Goal: Information Seeking & Learning: Check status

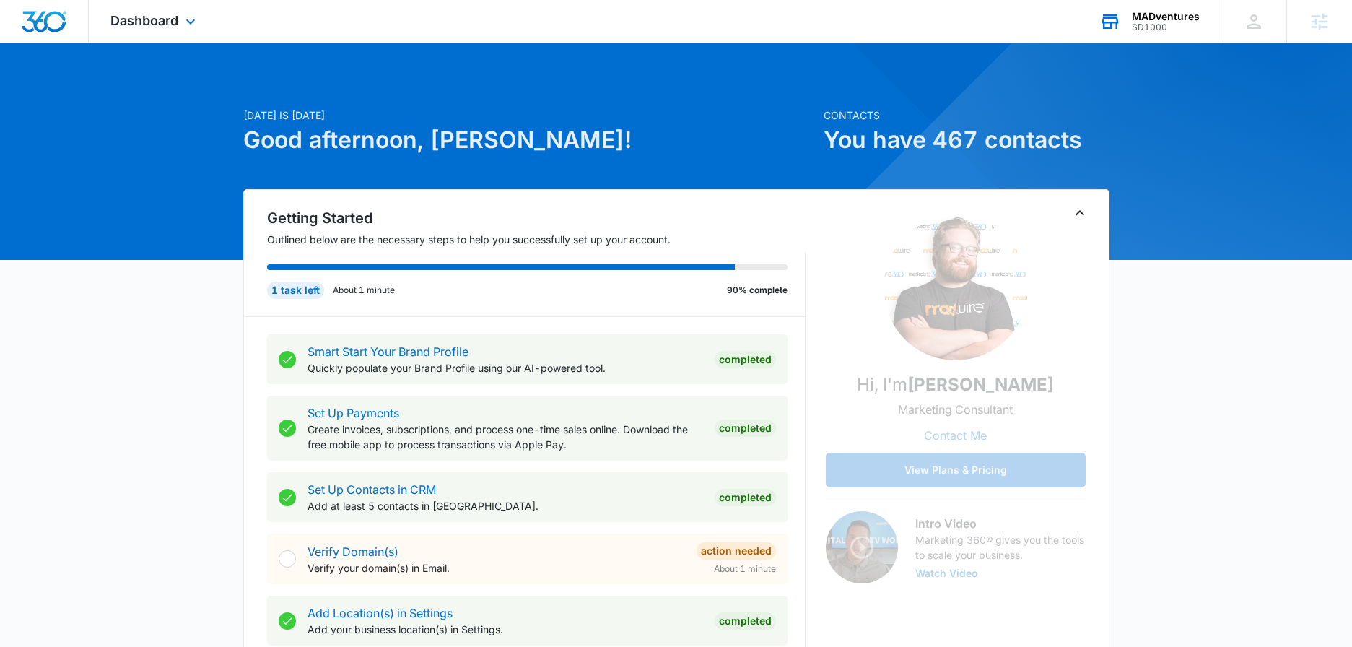
click at [1132, 19] on div "MADventures" at bounding box center [1166, 17] width 68 height 12
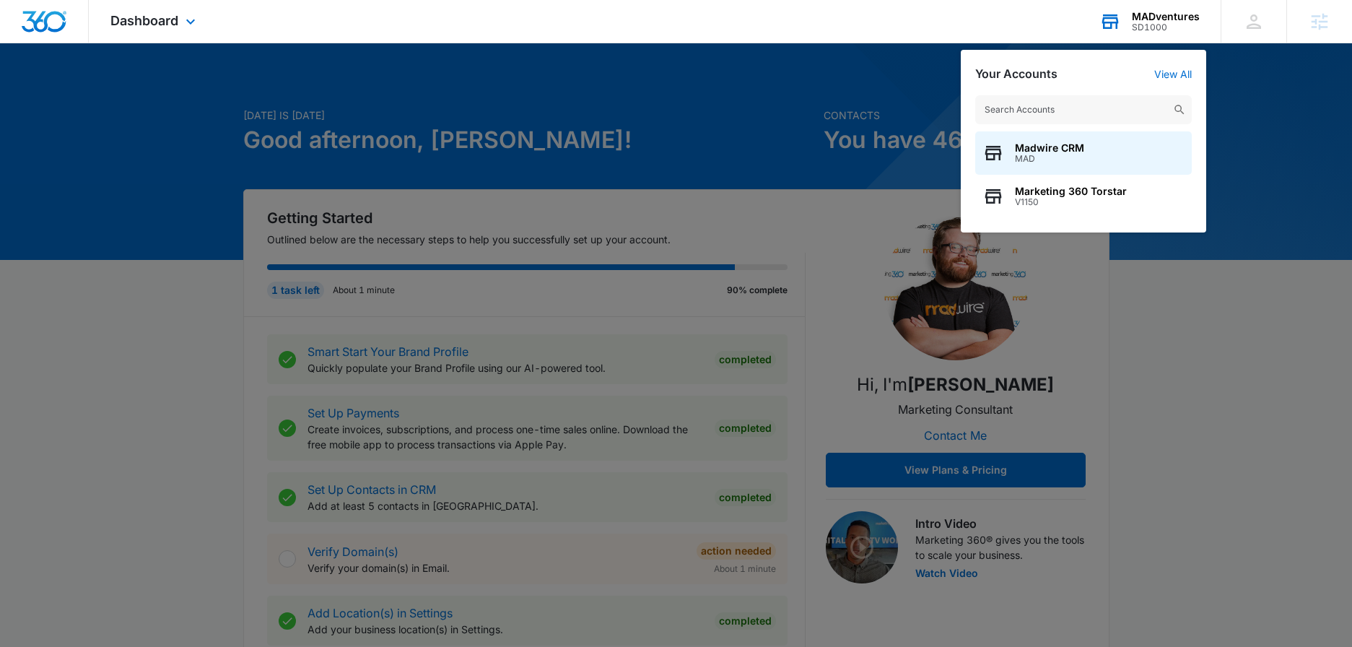
click at [1120, 110] on input "text" at bounding box center [1083, 109] width 217 height 29
click at [1171, 22] on div "SD1000" at bounding box center [1166, 27] width 68 height 10
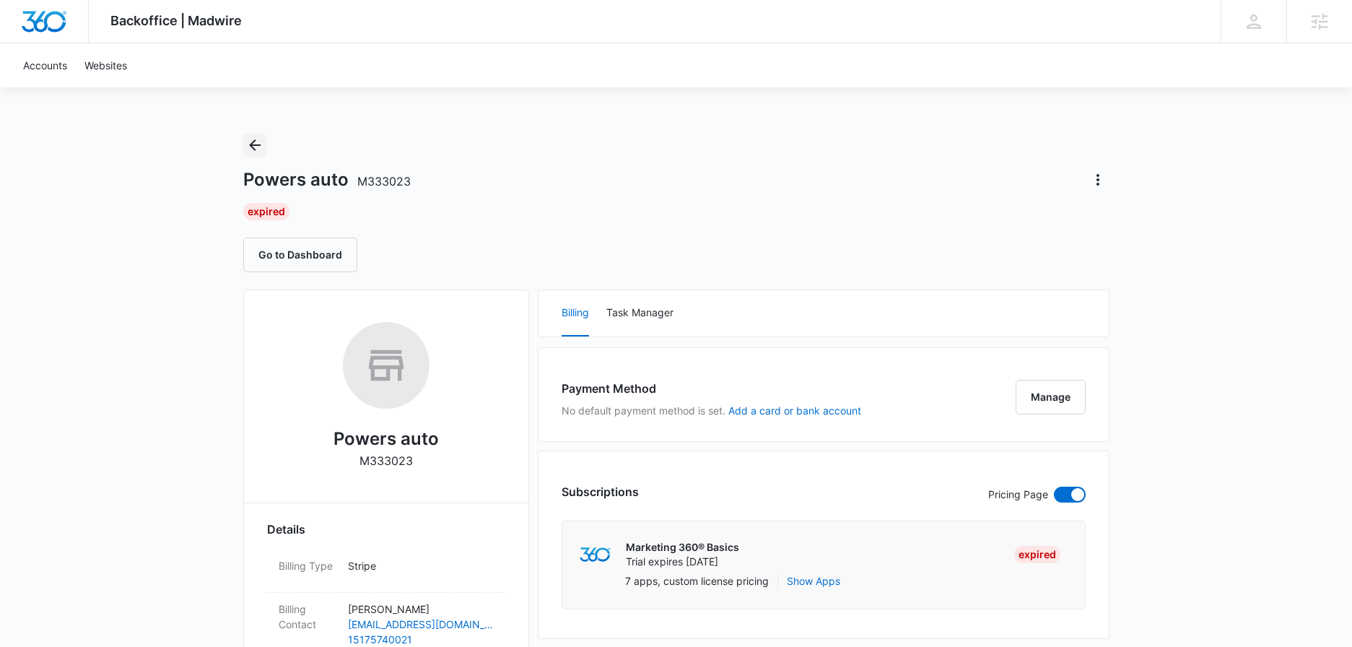
click at [247, 141] on icon "Back" at bounding box center [254, 144] width 17 height 17
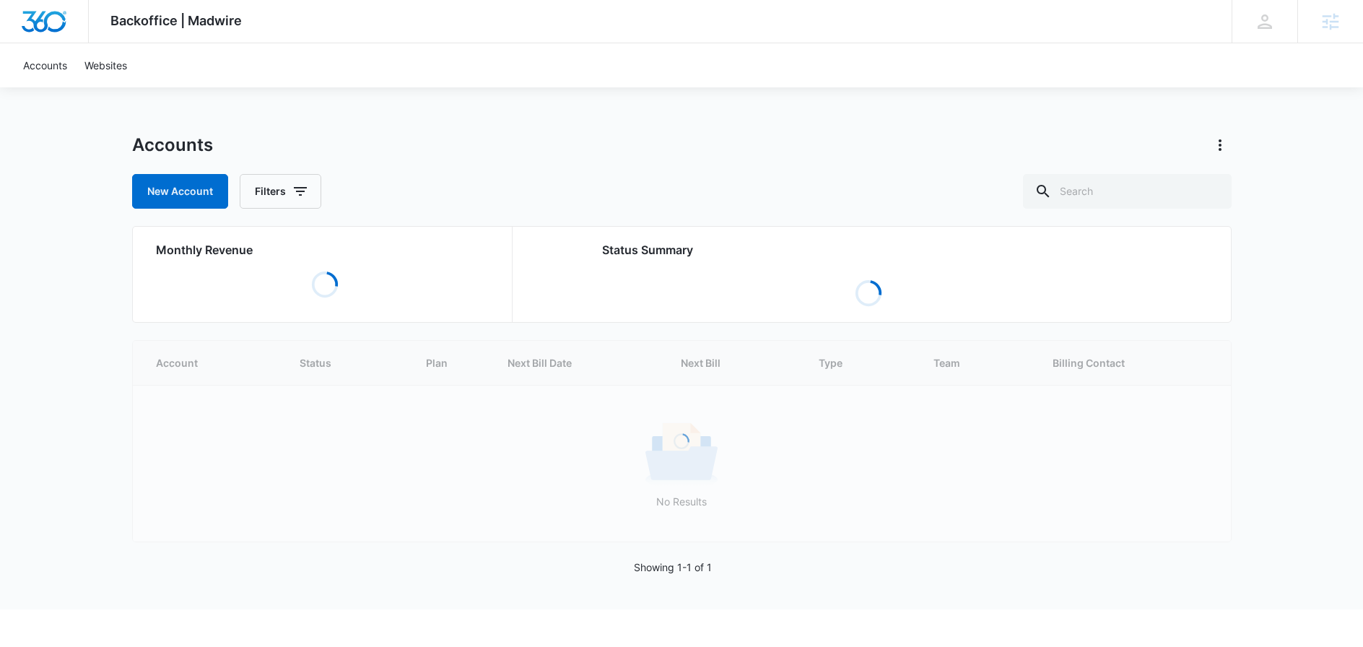
click at [184, 12] on div "Backoffice | Madwire Apps Settings" at bounding box center [176, 21] width 175 height 43
click at [294, 188] on icon "button" at bounding box center [300, 191] width 13 height 9
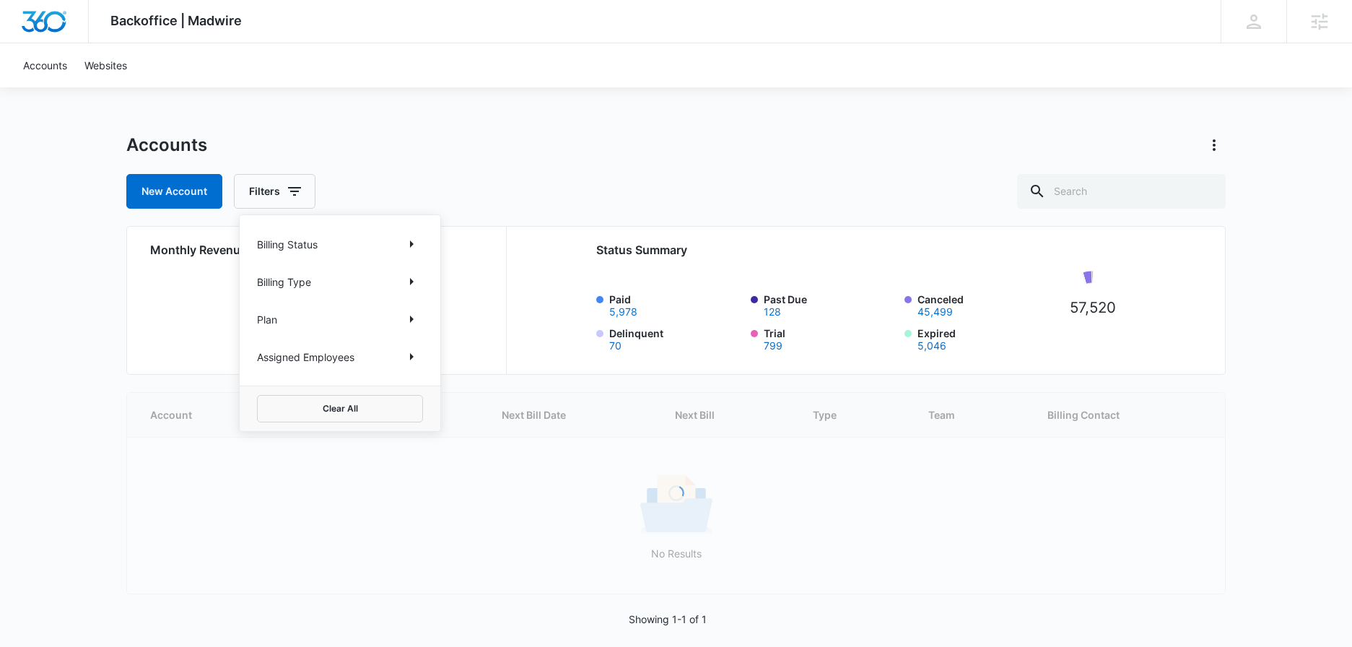
click at [301, 246] on p "Billing Status" at bounding box center [287, 244] width 61 height 15
click at [422, 243] on button "Show Billing Status filters" at bounding box center [411, 243] width 23 height 23
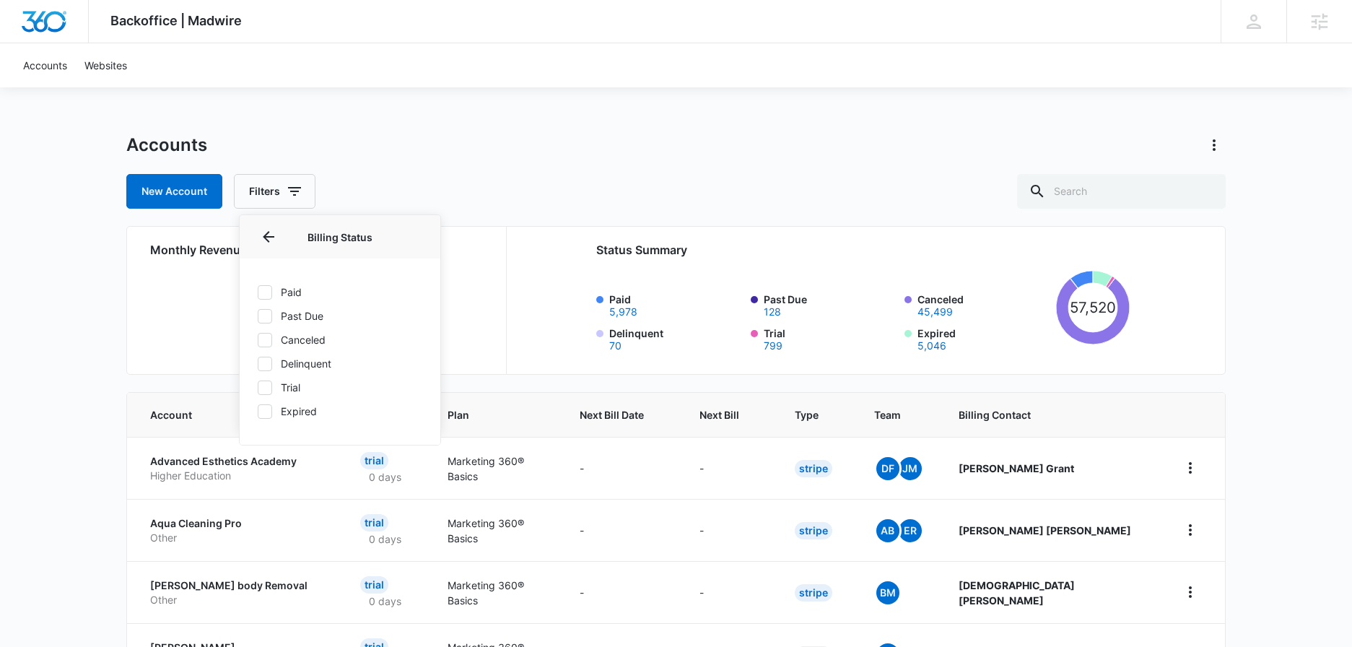
click at [297, 284] on label "Paid" at bounding box center [340, 291] width 166 height 15
click at [258, 292] on input "Paid" at bounding box center [257, 292] width 1 height 1
checkbox input "true"
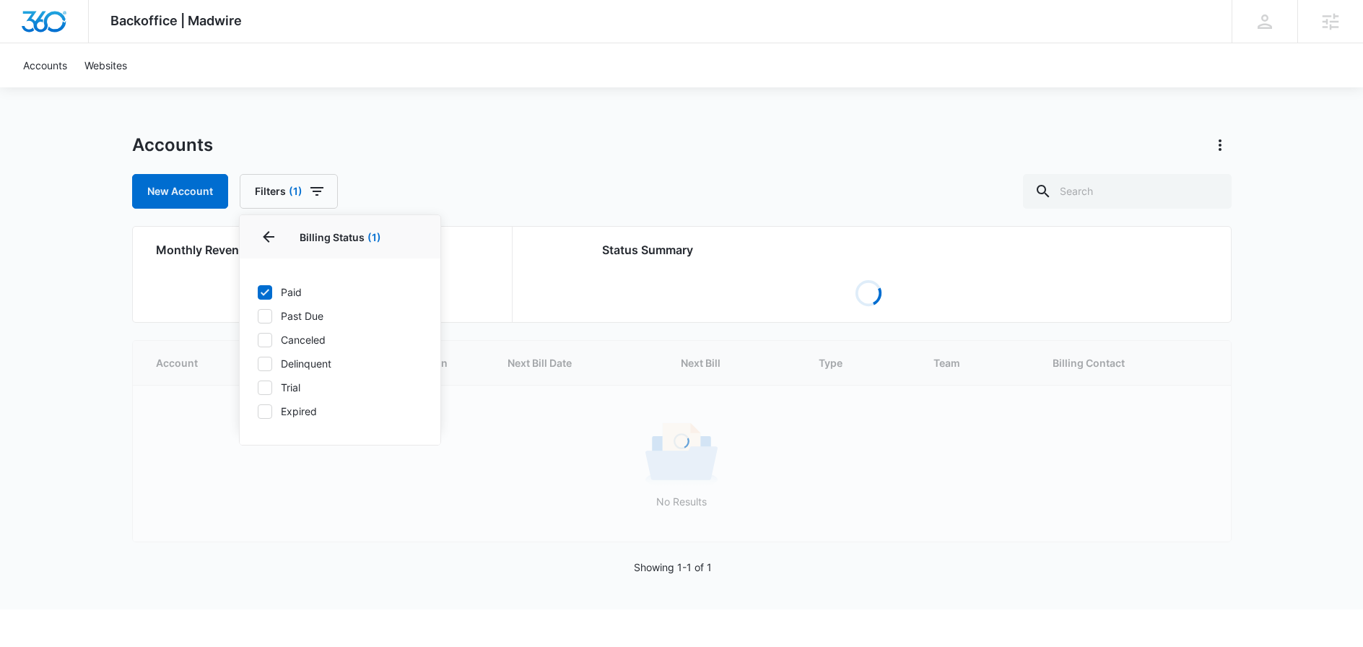
click at [559, 143] on div "Accounts" at bounding box center [681, 145] width 1099 height 23
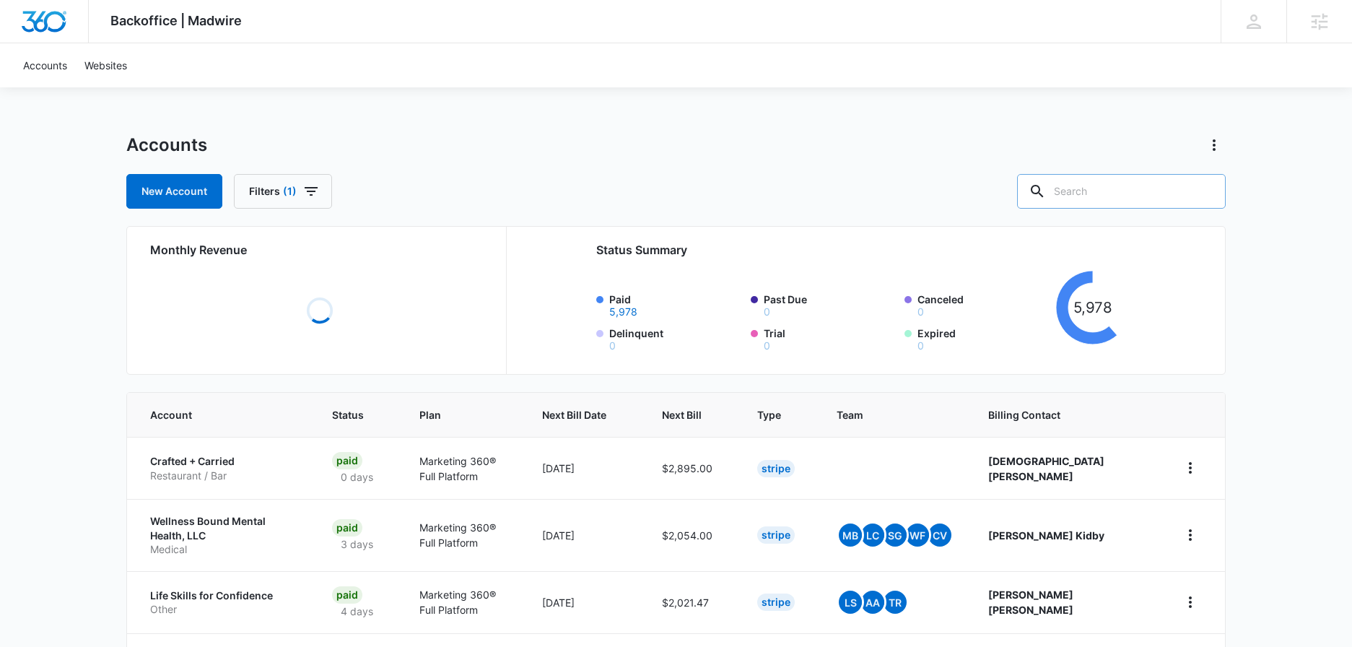
click at [1125, 188] on input "text" at bounding box center [1121, 191] width 209 height 35
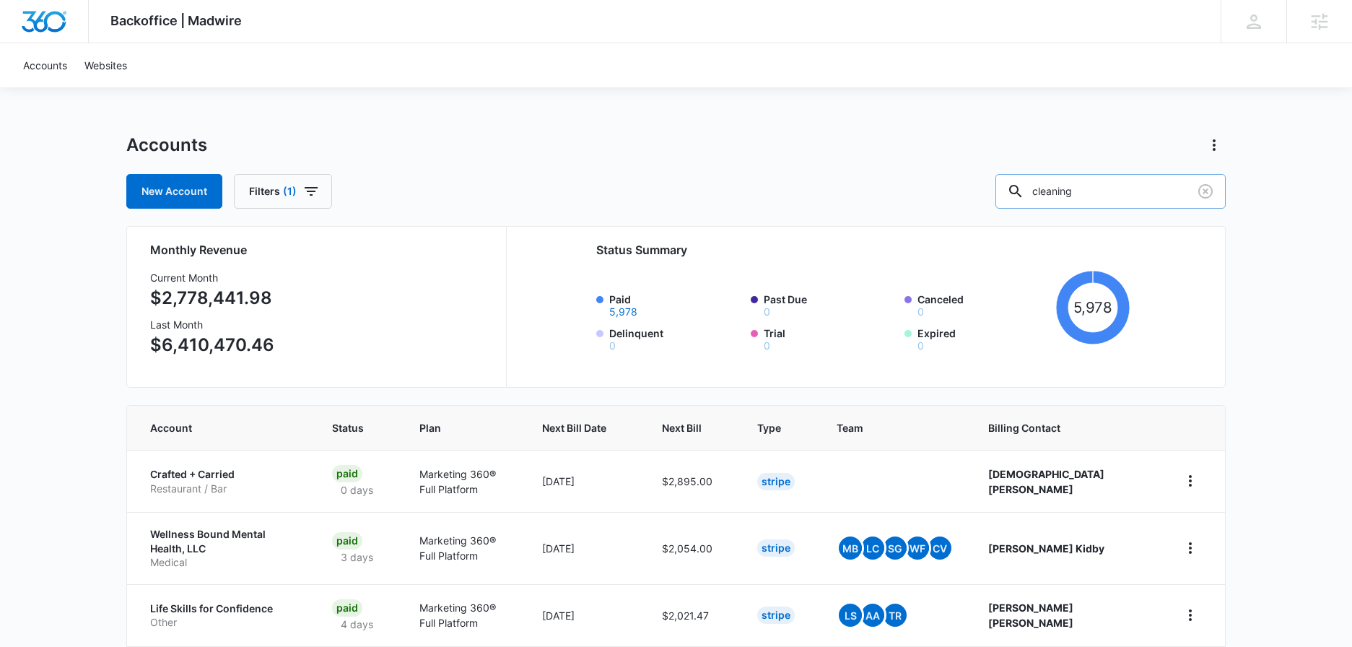
type input "cleaning"
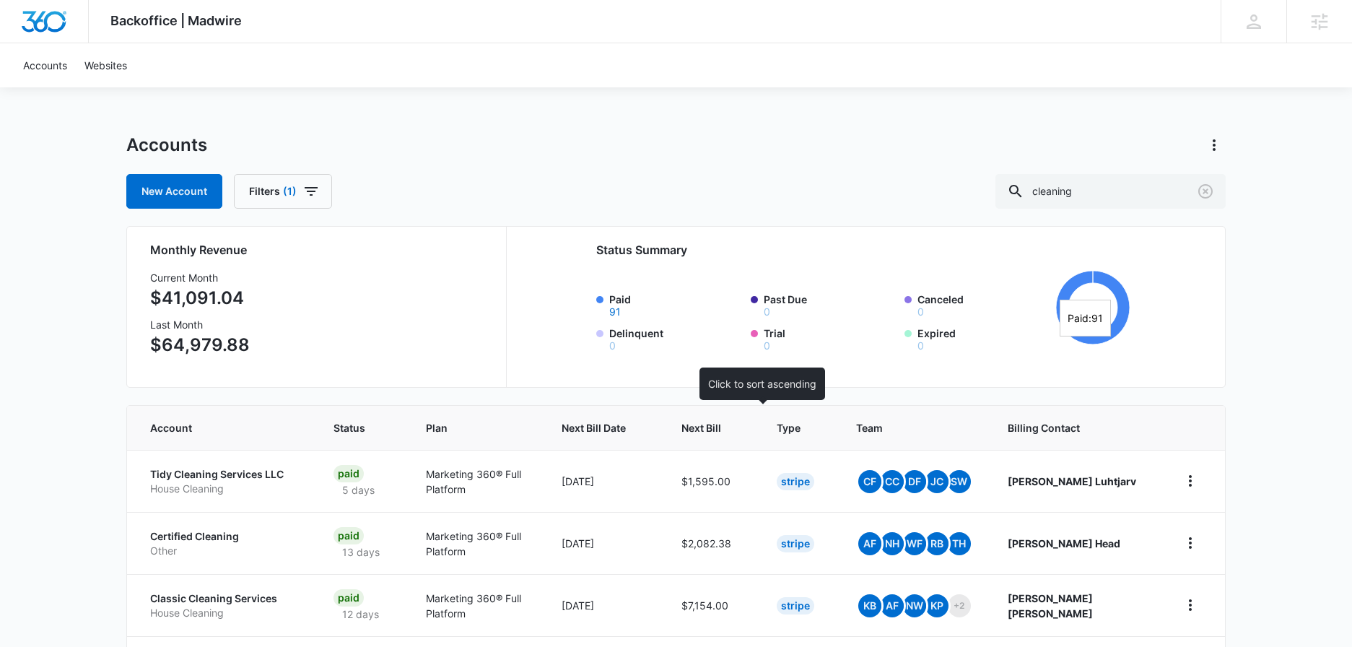
click at [721, 421] on span "Next Bill" at bounding box center [701, 427] width 40 height 15
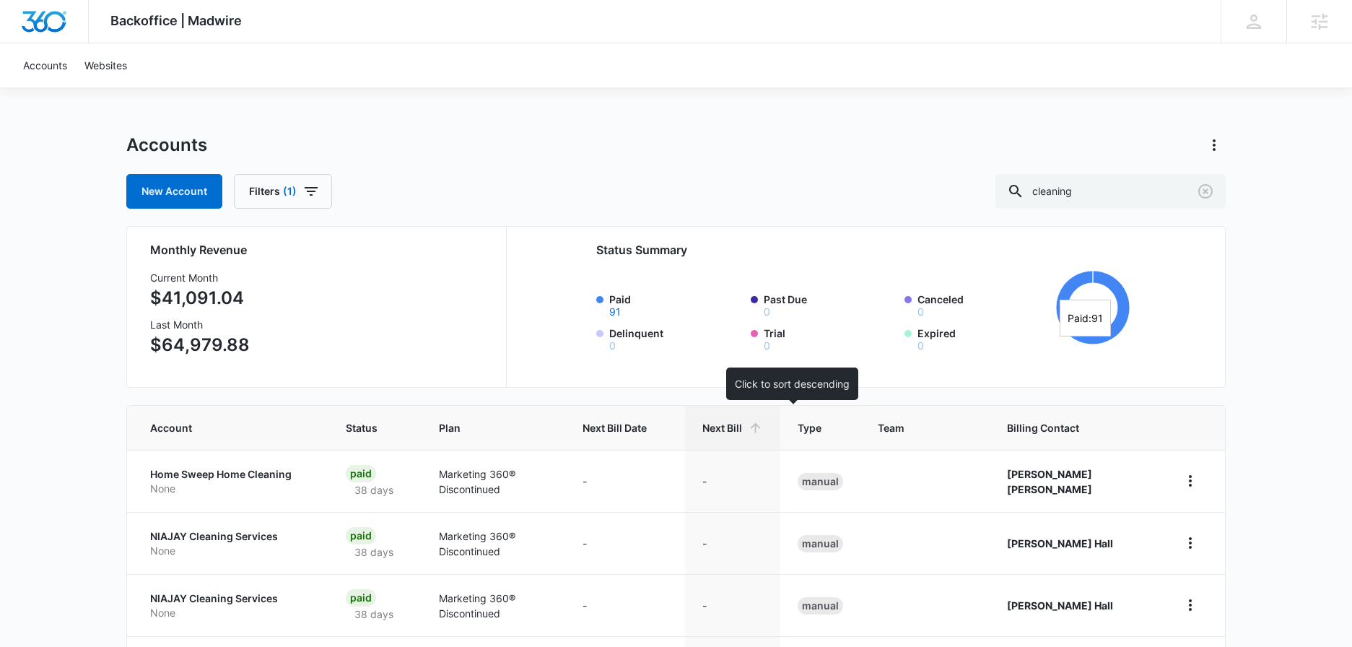
click at [742, 420] on span "Next Bill" at bounding box center [722, 427] width 40 height 15
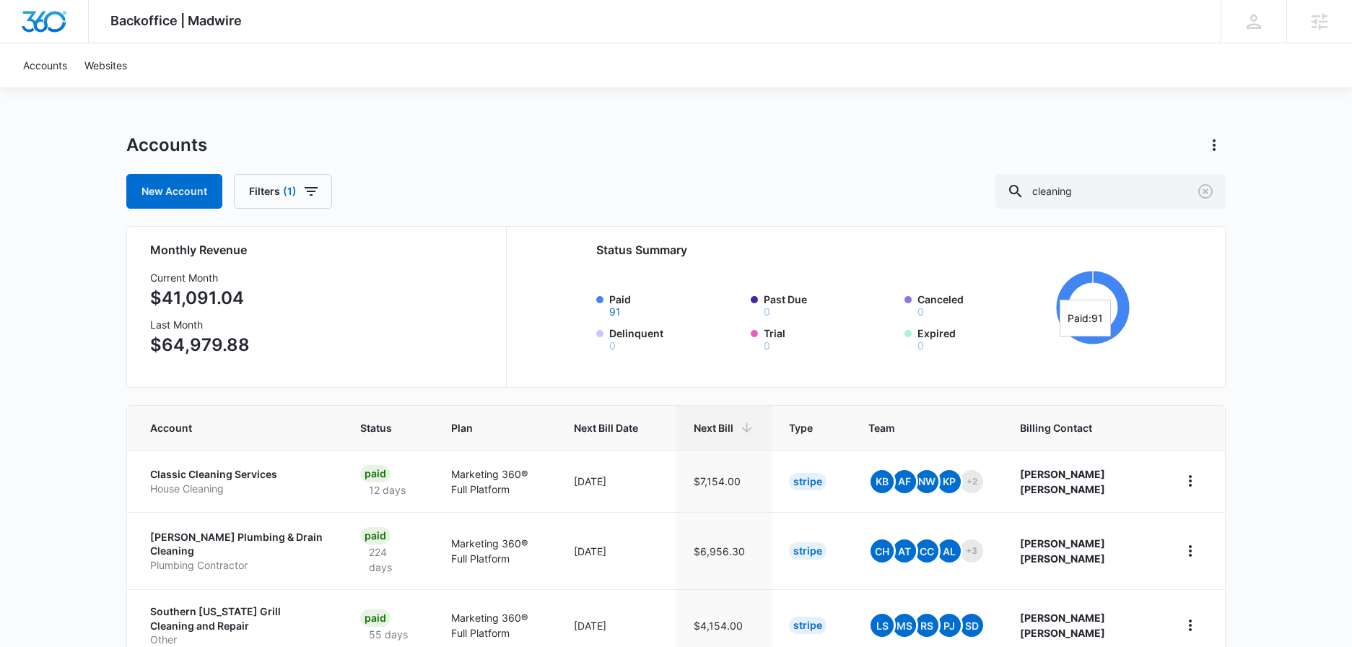
click at [87, 377] on div "Backoffice | Madwire Apps Settings ME Matthew Elliott matthew.elliott@marketing…" at bounding box center [676, 620] width 1352 height 1241
click at [171, 27] on span "Backoffice | Madwire" at bounding box center [175, 20] width 131 height 15
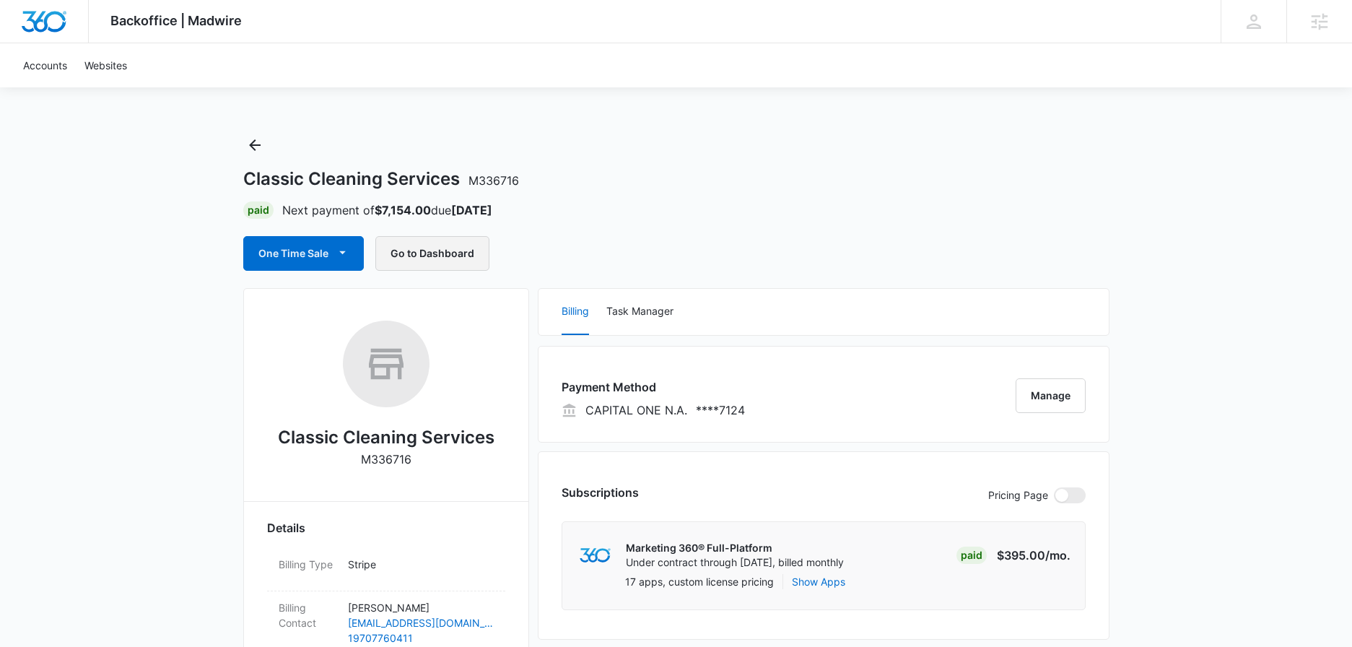
click at [427, 248] on button "Go to Dashboard" at bounding box center [432, 253] width 114 height 35
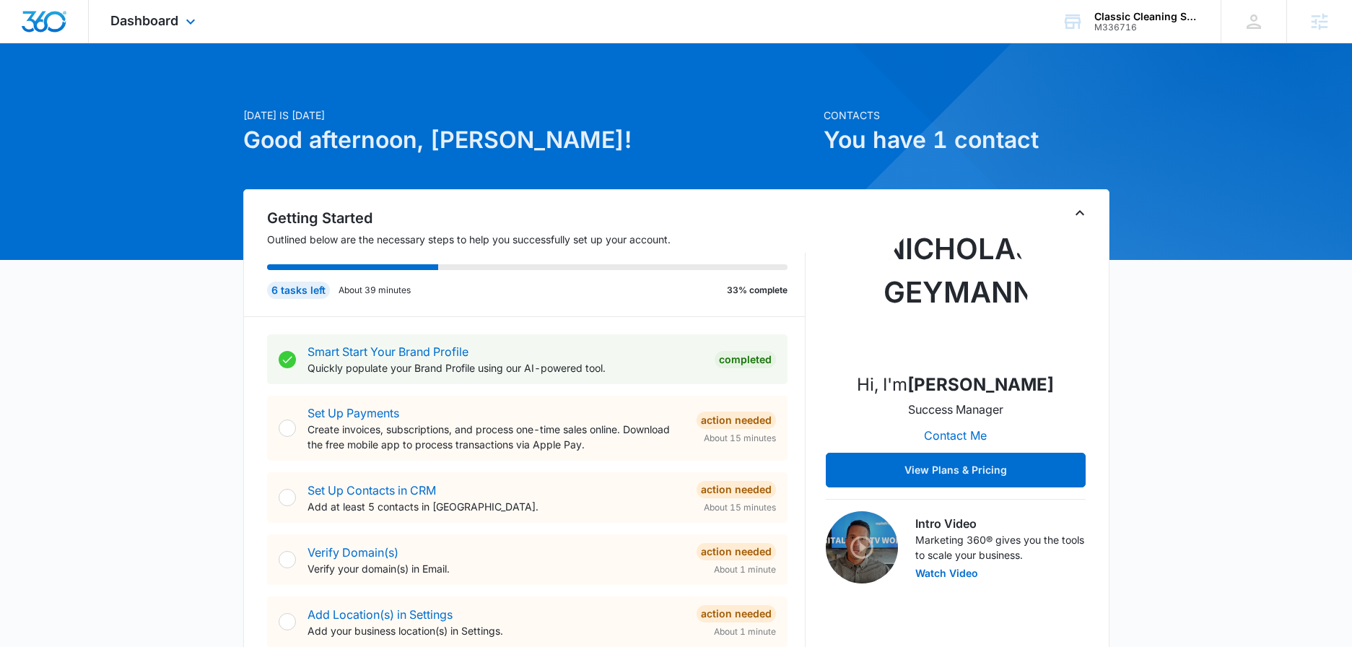
click at [169, 12] on div "Dashboard Apps Reputation Websites Forms CRM Email Social Content Ads Intellige…" at bounding box center [155, 21] width 132 height 43
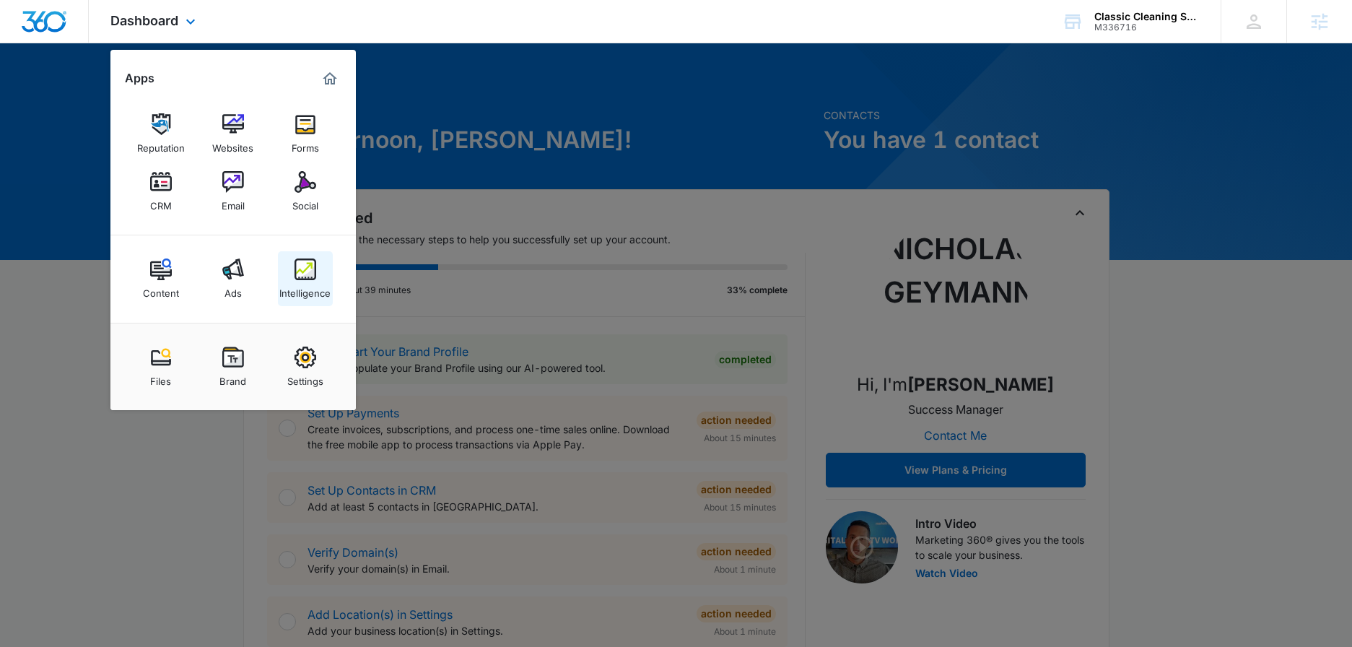
click at [305, 279] on img at bounding box center [305, 269] width 22 height 22
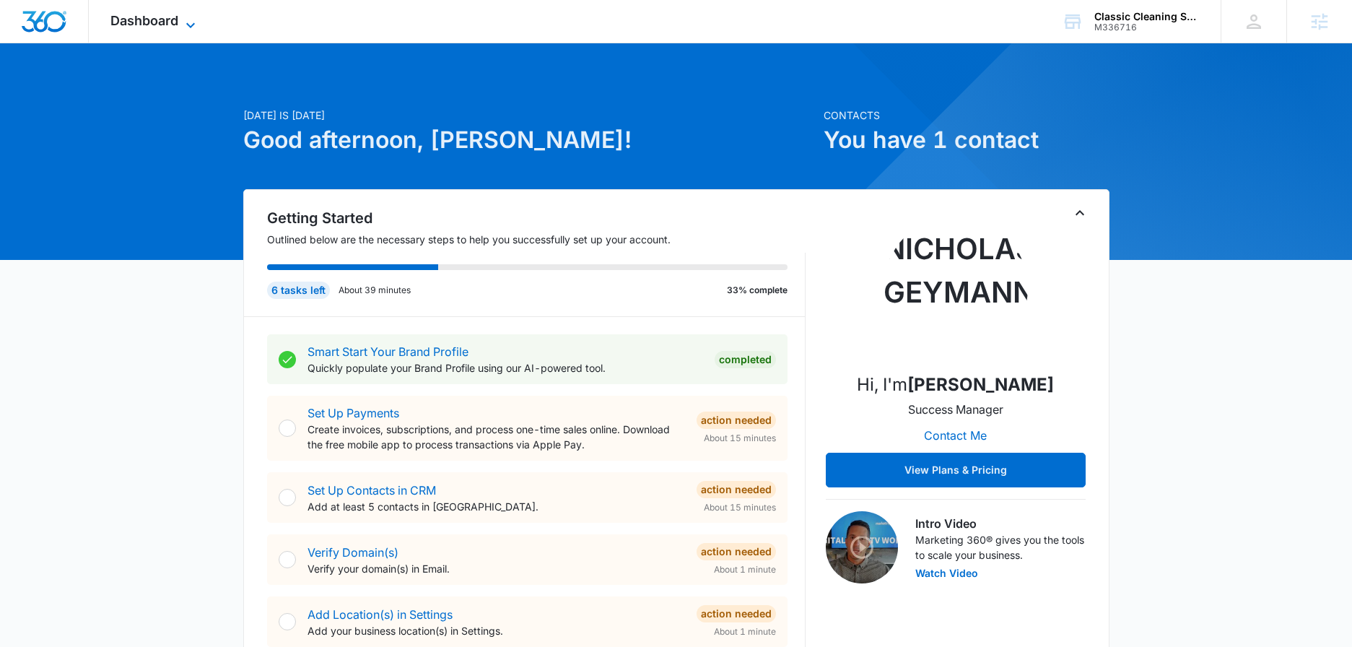
click at [170, 27] on span "Dashboard" at bounding box center [144, 20] width 68 height 15
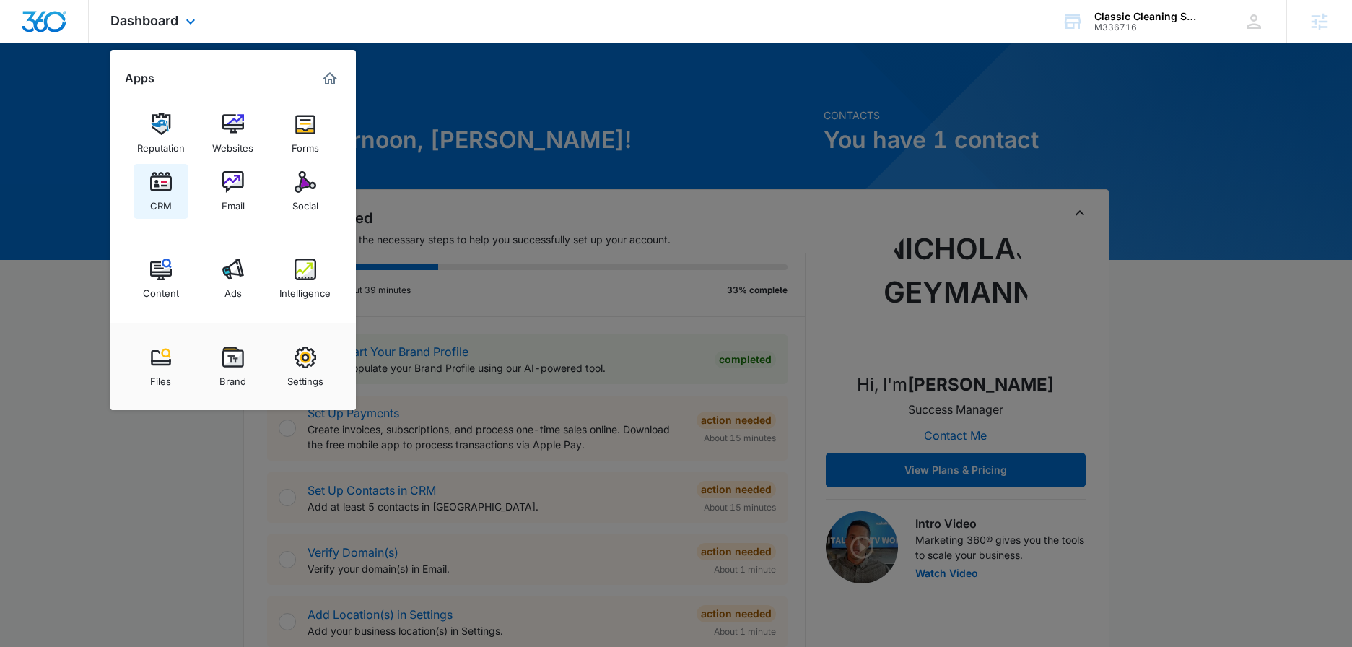
click at [165, 191] on img at bounding box center [161, 182] width 22 height 22
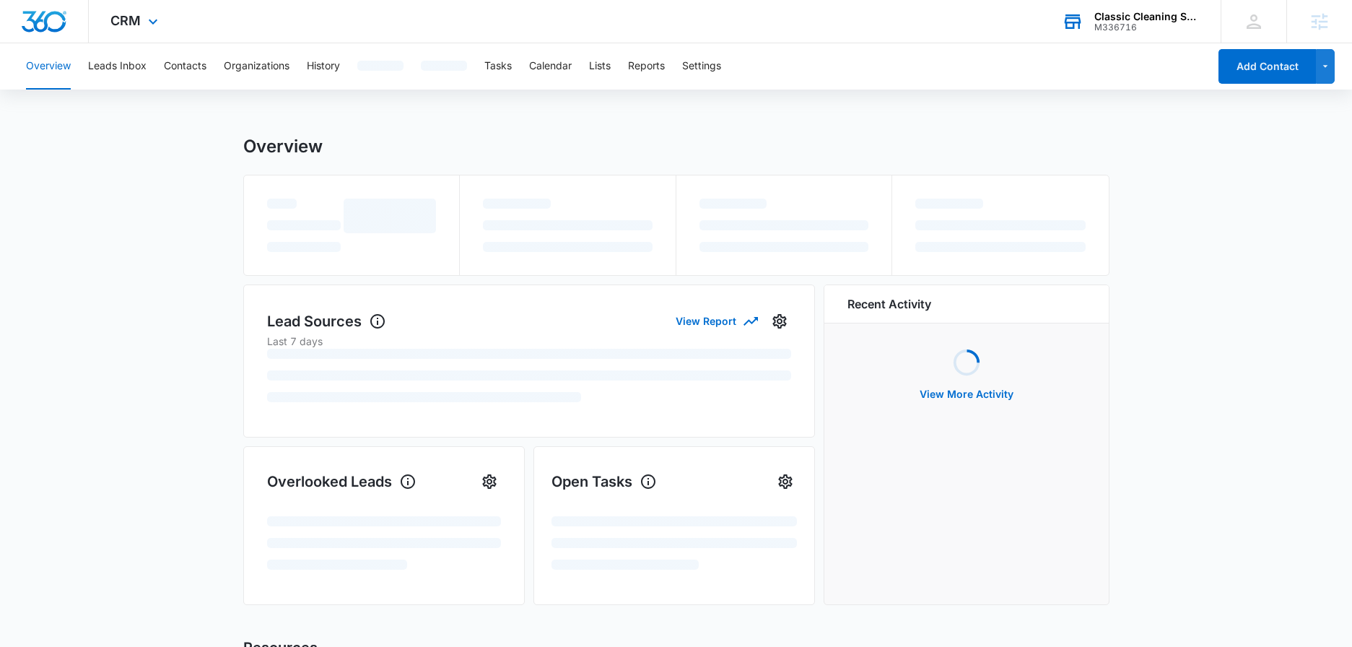
click at [1130, 1] on div "Classic Cleaning Services M336716 Your Accounts View All" at bounding box center [1130, 21] width 180 height 43
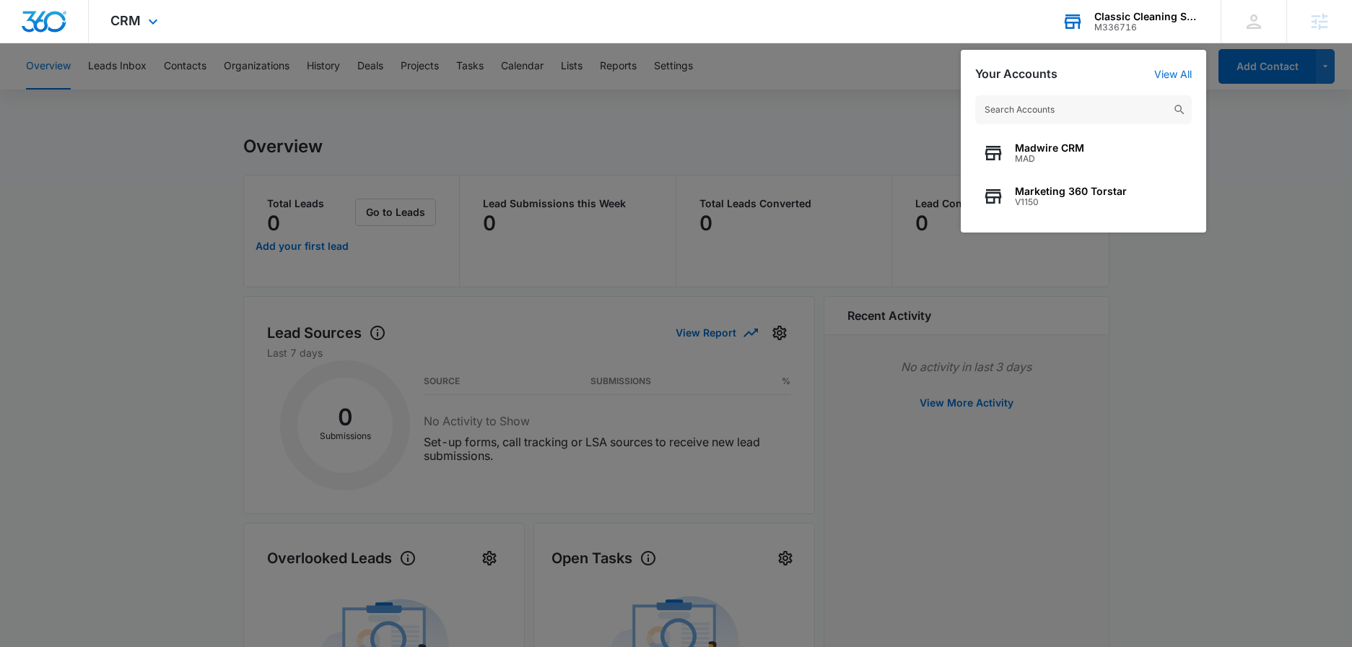
click at [1074, 112] on input "text" at bounding box center [1083, 109] width 217 height 29
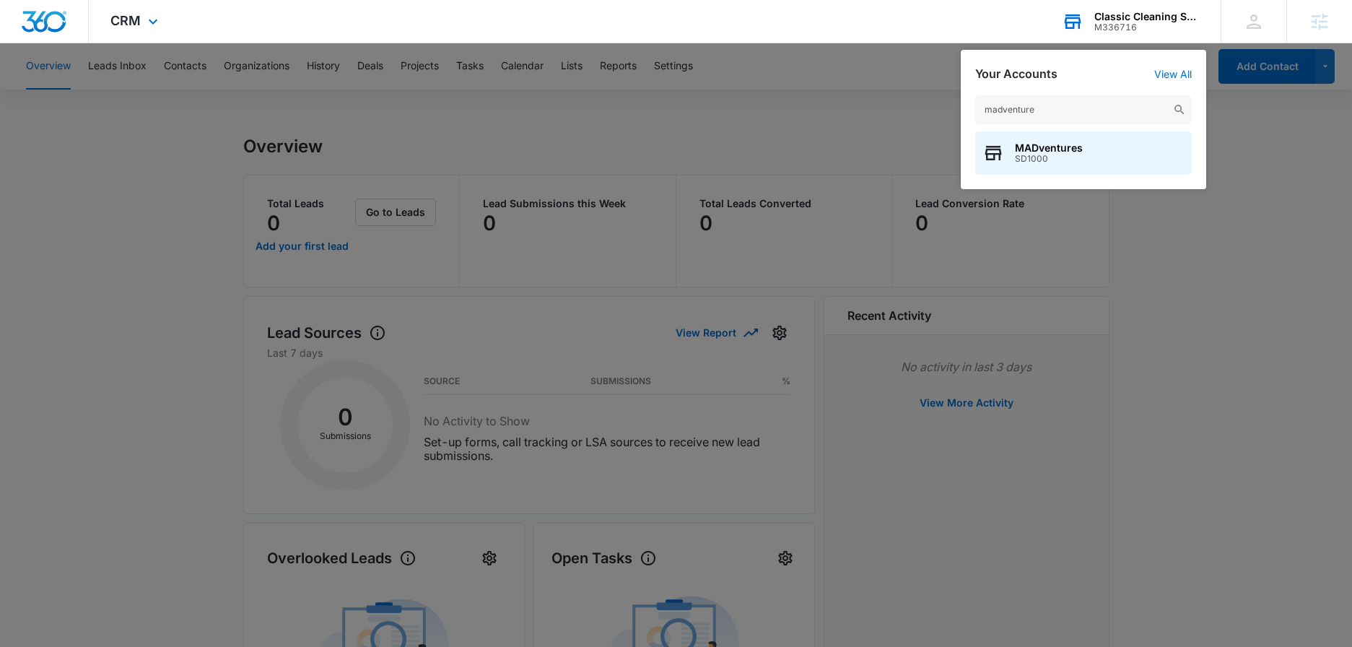
type input "madventure"
click at [1073, 128] on div "madventure MADventures SD1000" at bounding box center [1083, 135] width 245 height 108
click at [1065, 144] on span "MADventures" at bounding box center [1049, 148] width 68 height 12
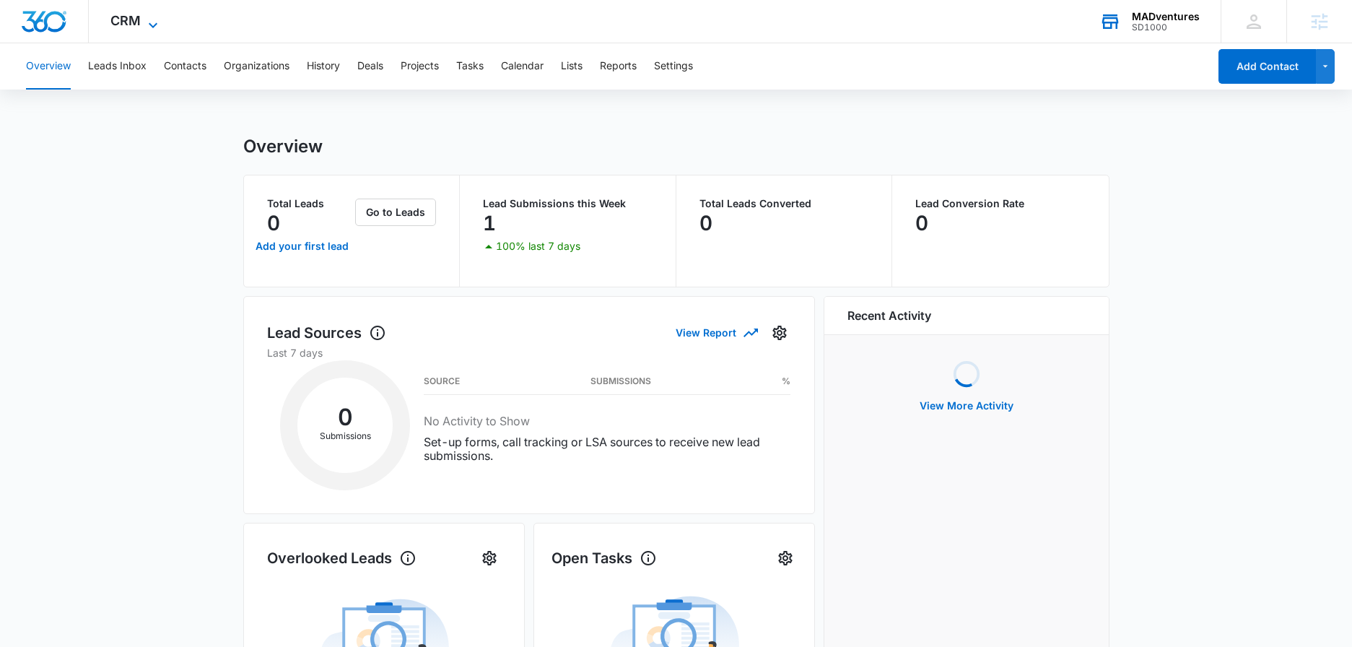
click at [144, 17] on icon at bounding box center [152, 25] width 17 height 17
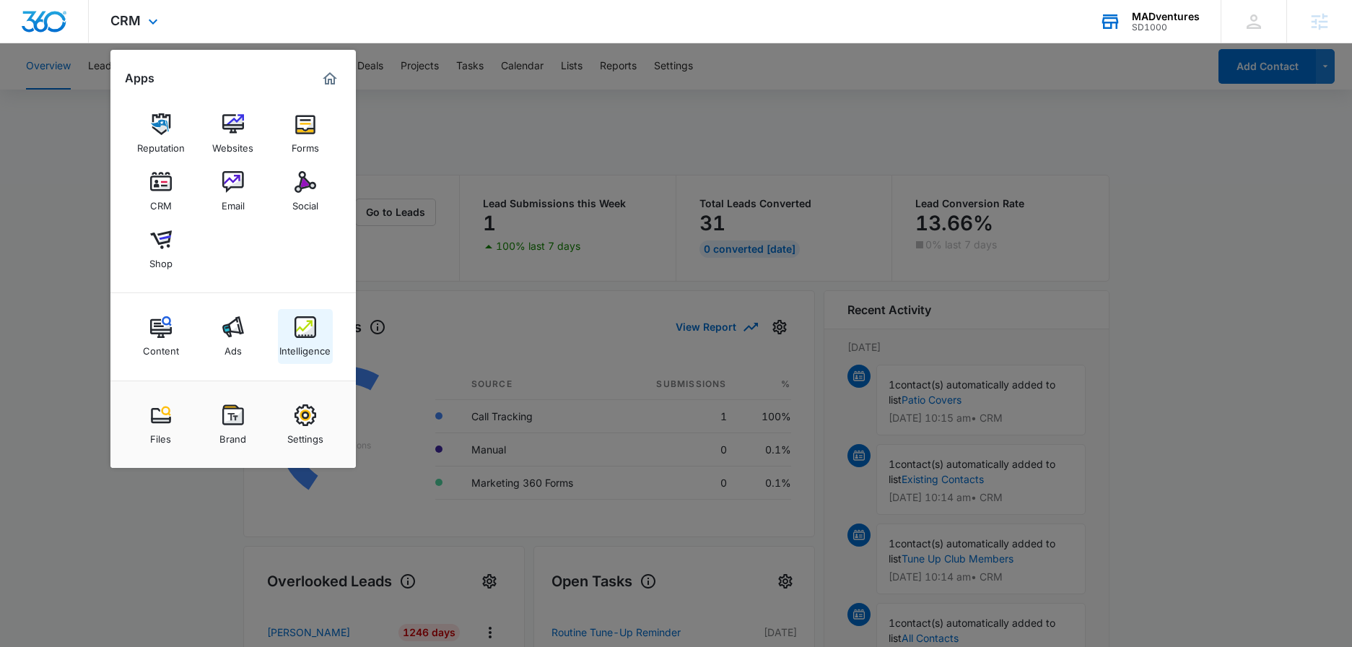
click at [307, 315] on link "Intelligence" at bounding box center [305, 336] width 55 height 55
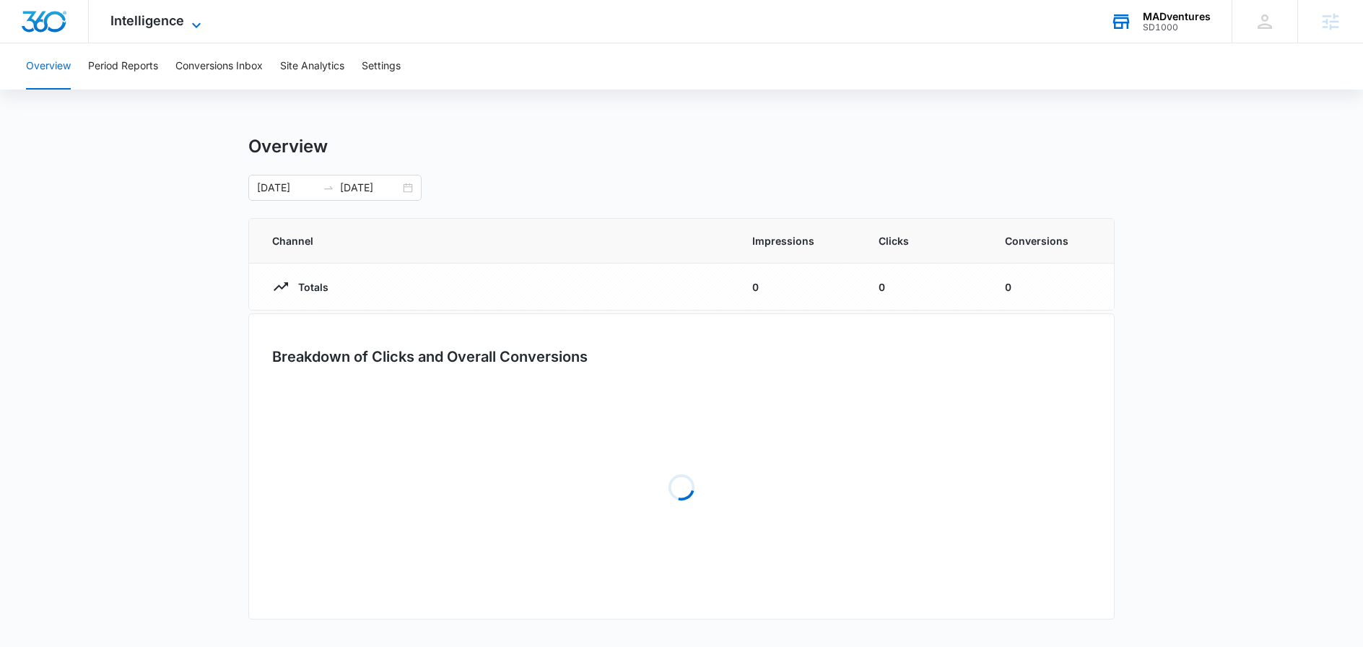
click at [134, 22] on span "Intelligence" at bounding box center [147, 20] width 74 height 15
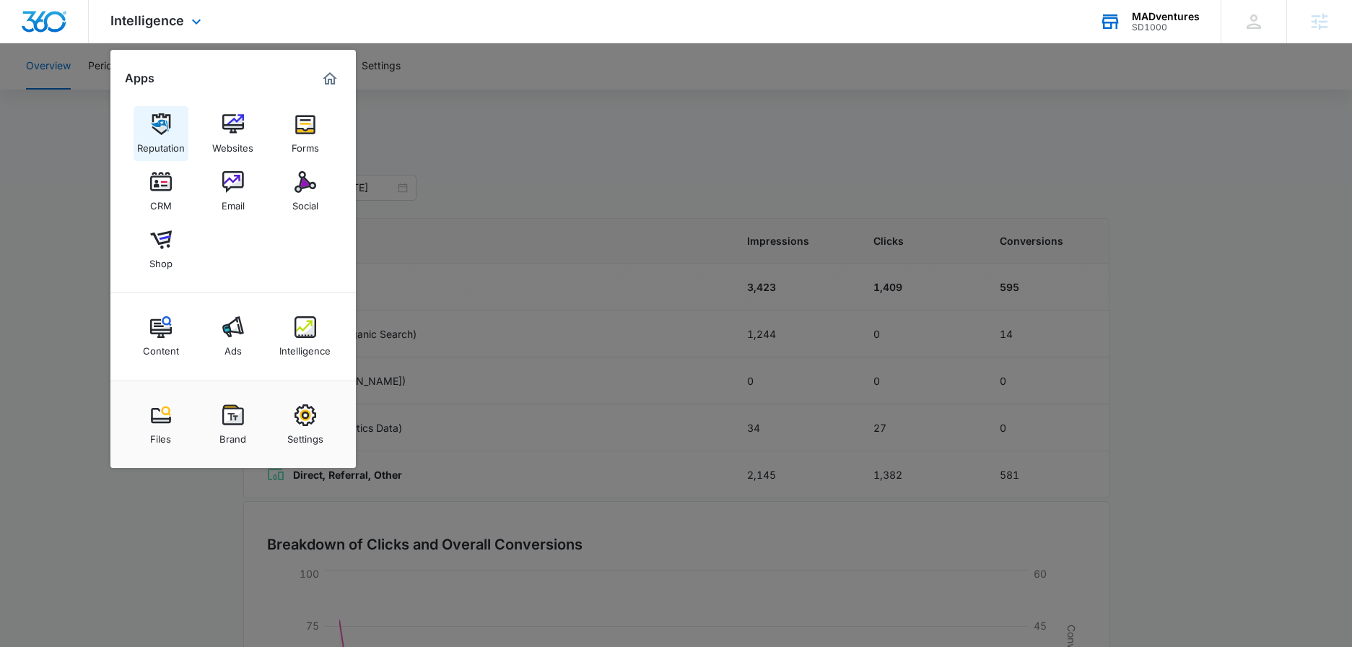
click at [160, 123] on img at bounding box center [161, 124] width 22 height 22
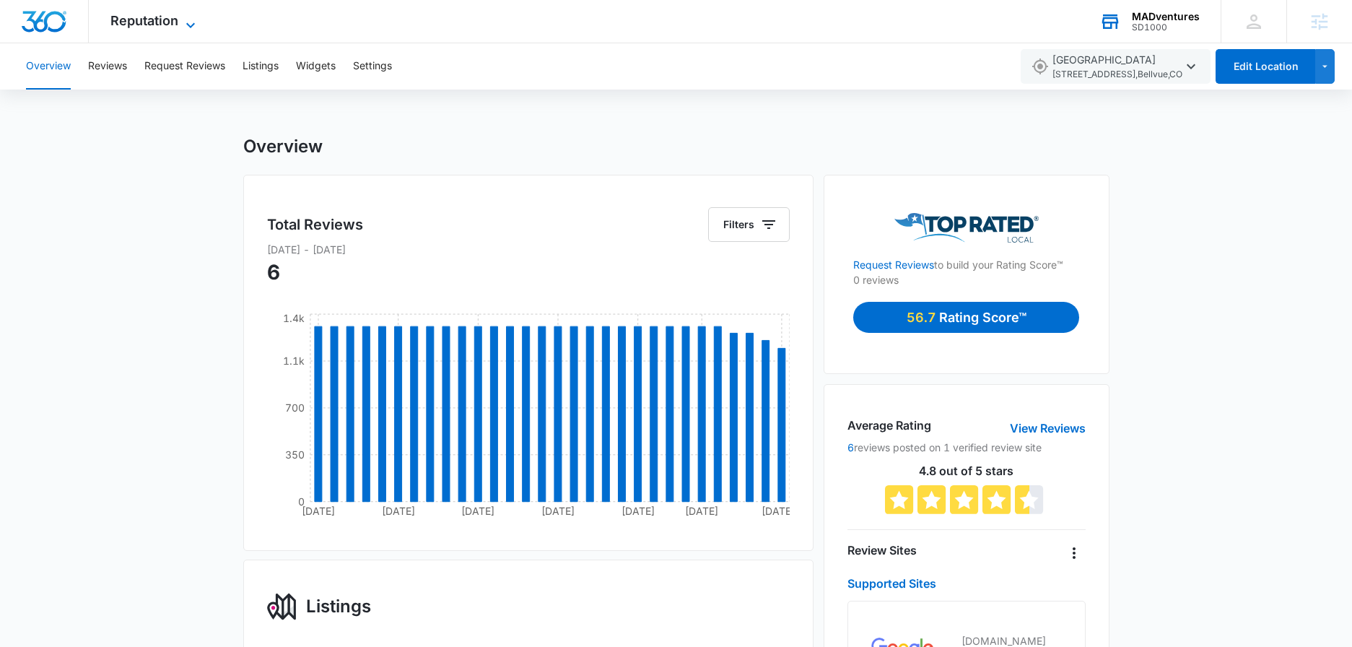
click at [152, 18] on span "Reputation" at bounding box center [144, 20] width 68 height 15
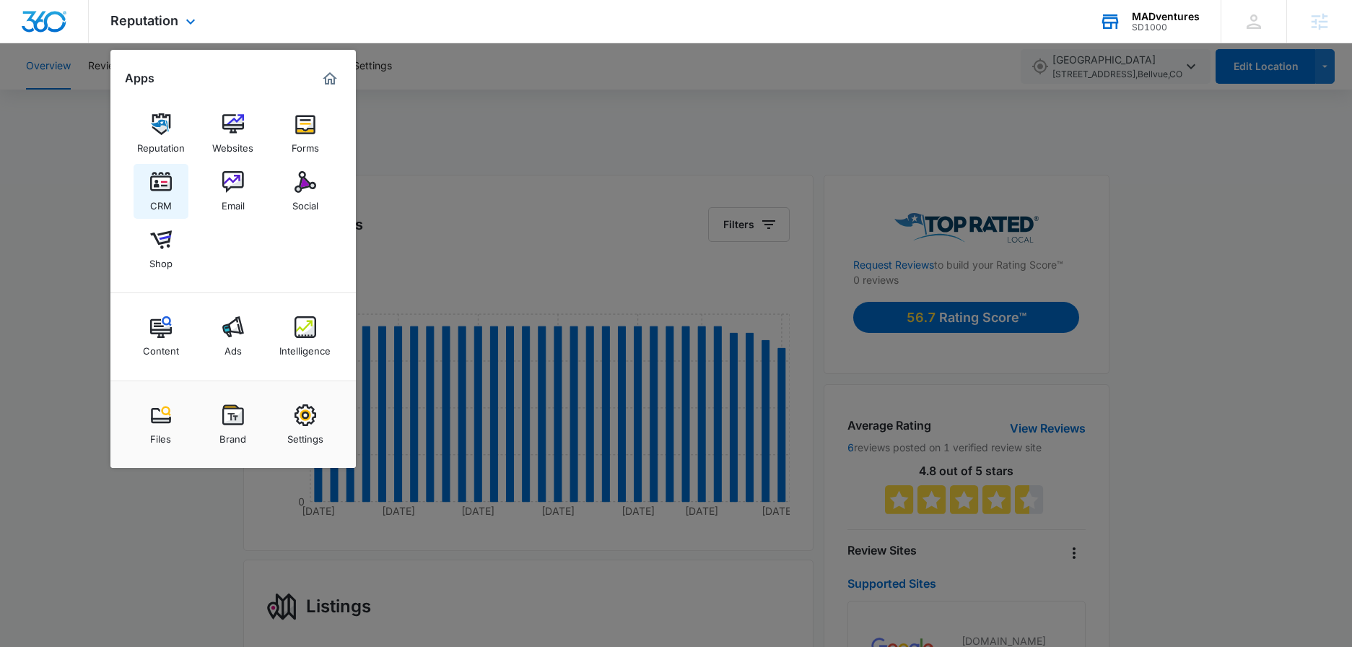
click at [153, 198] on div "CRM" at bounding box center [161, 202] width 22 height 19
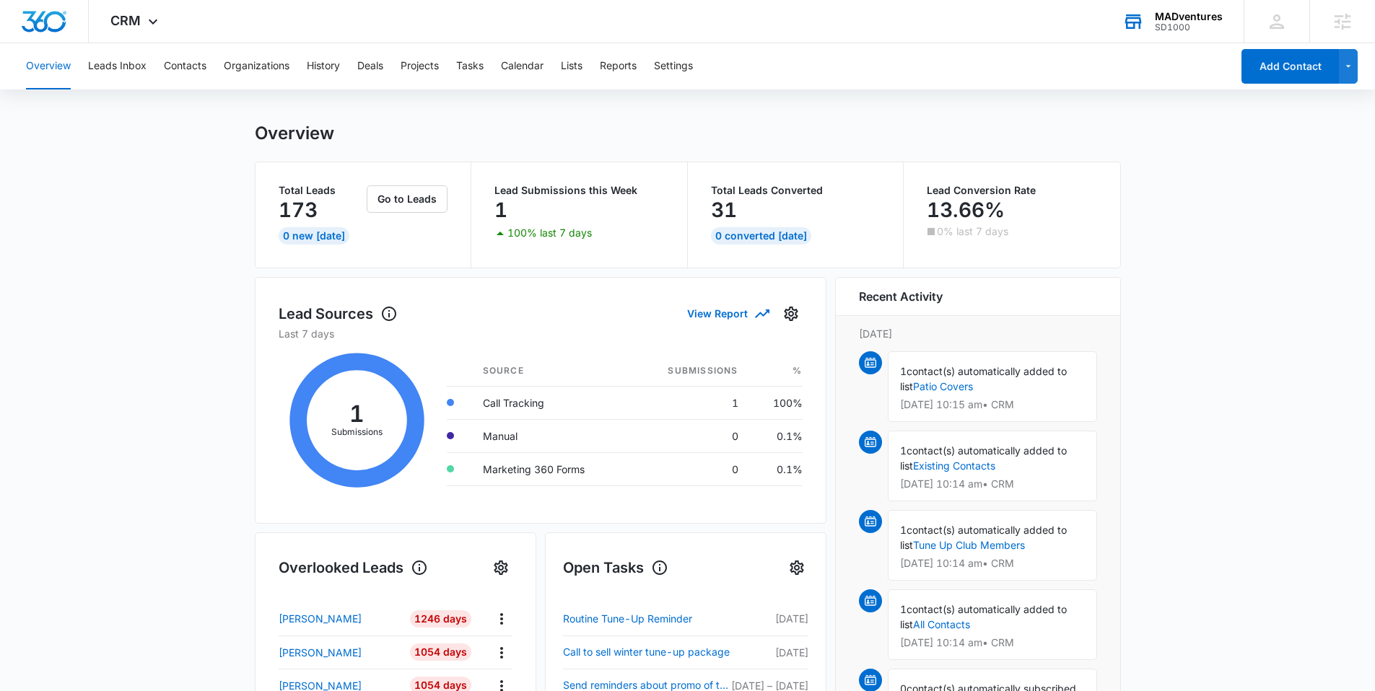
scroll to position [28, 0]
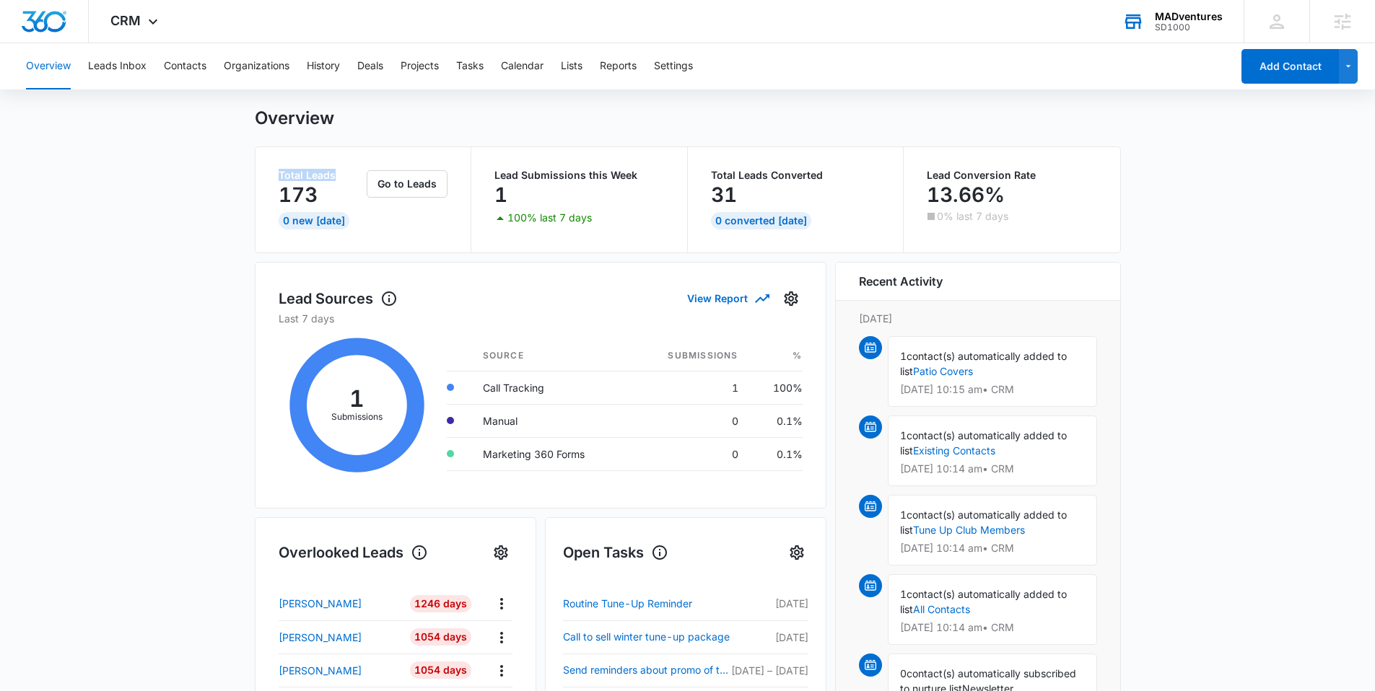
drag, startPoint x: 343, startPoint y: 175, endPoint x: 240, endPoint y: 178, distance: 103.3
click at [240, 178] on main "Overview Total Leads 173 0 New [DATE] Go to Leads Lead Submissions this Week 1 …" at bounding box center [687, 663] width 1375 height 1111
drag, startPoint x: 656, startPoint y: 180, endPoint x: 508, endPoint y: 179, distance: 148.0
click at [508, 179] on div "Lead Submissions this Week 1 100% last 7 days" at bounding box center [579, 198] width 170 height 56
click at [576, 141] on div "Overview Total Leads 173 0 New [DATE] Go to Leads Lead Submissions this Week 1 …" at bounding box center [688, 663] width 866 height 1111
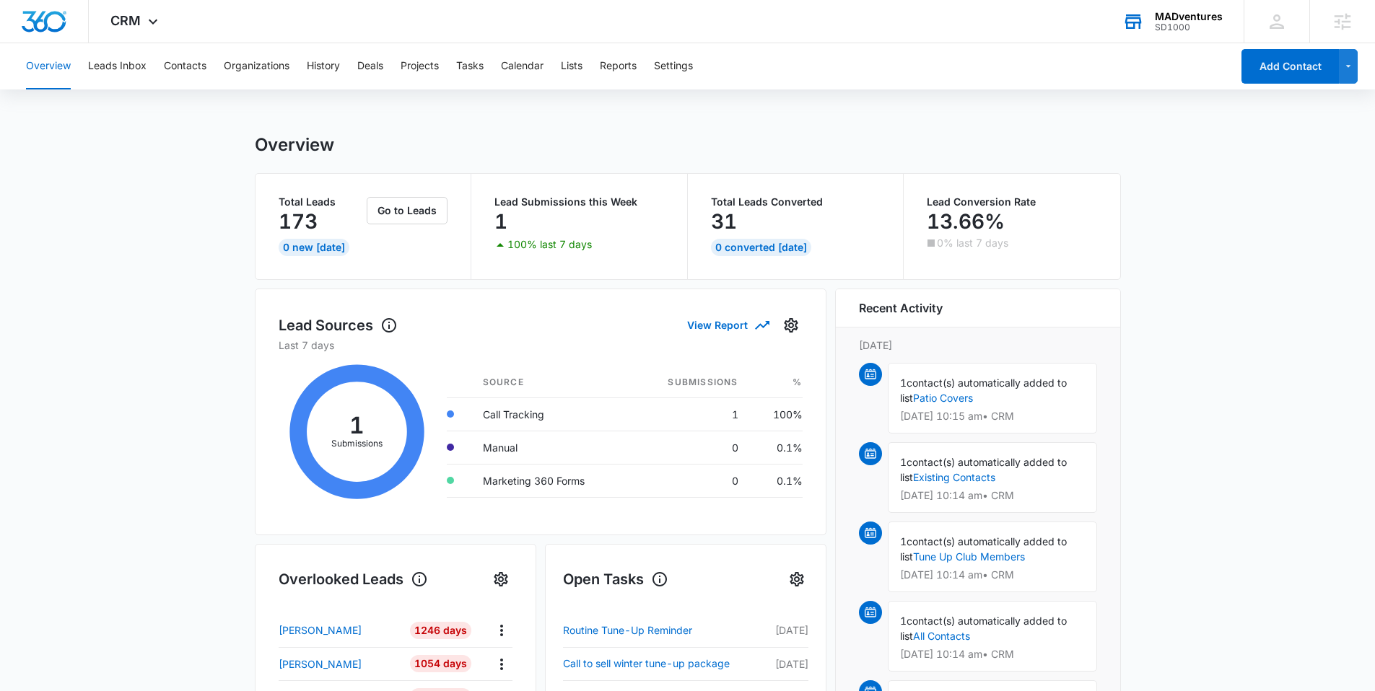
scroll to position [0, 0]
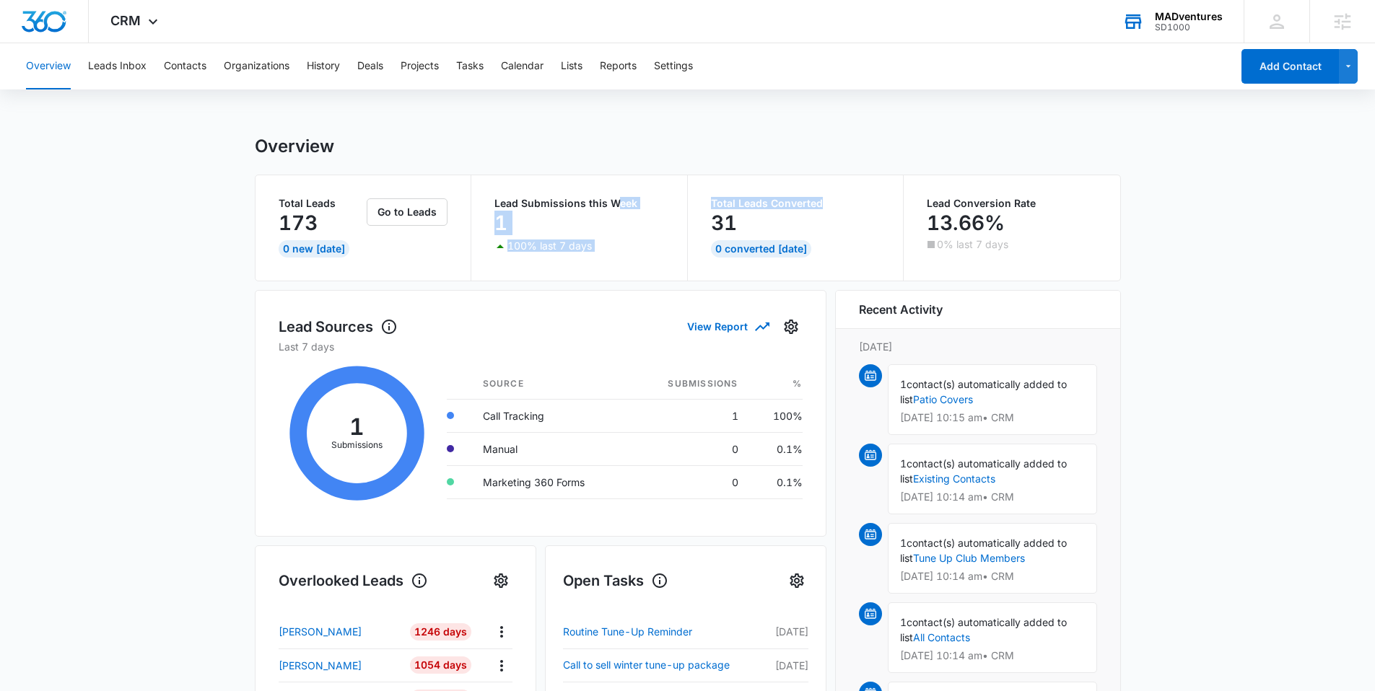
drag, startPoint x: 834, startPoint y: 206, endPoint x: 632, endPoint y: 197, distance: 202.3
click at [616, 204] on div "Total Leads 173 0 New [DATE] Go to Leads Lead Submissions this Week 1 100% last…" at bounding box center [688, 227] width 865 height 105
click at [766, 180] on div "Total Leads Converted 31 0 Converted [DATE]" at bounding box center [796, 227] width 217 height 105
click at [137, 70] on button "Leads Inbox" at bounding box center [117, 66] width 58 height 46
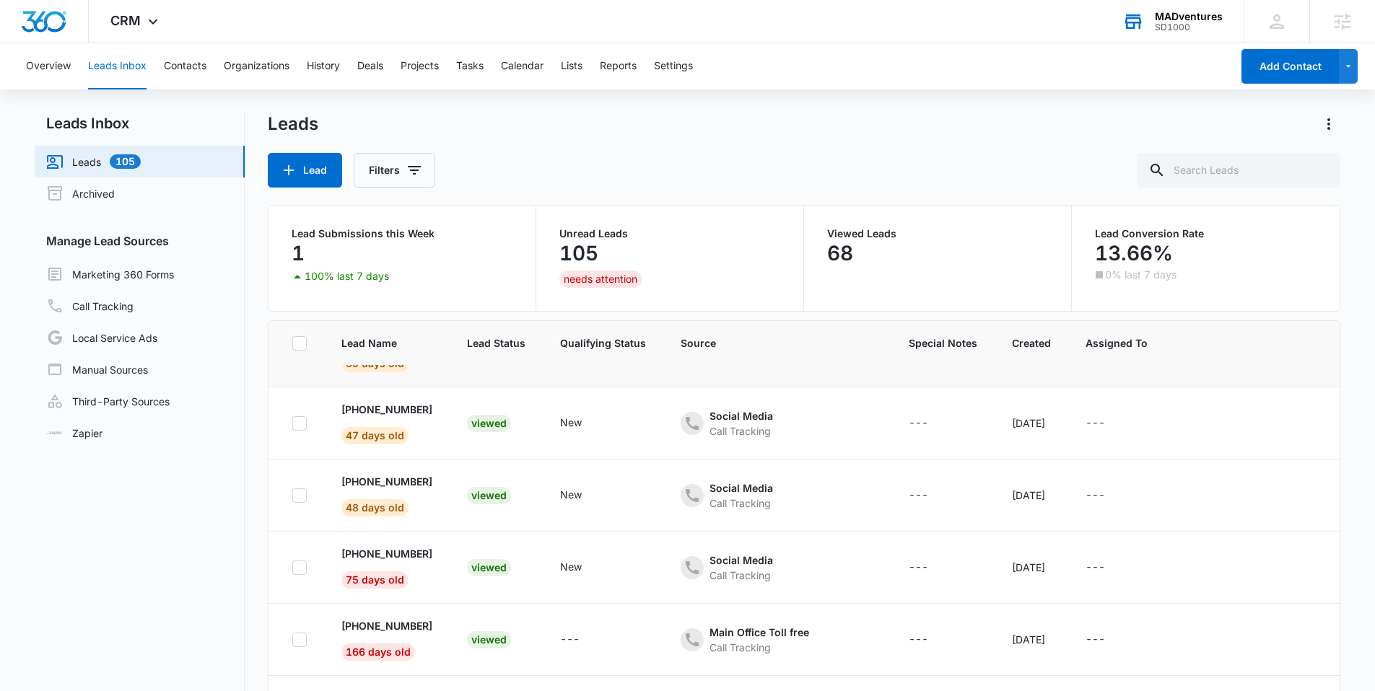
scroll to position [124, 0]
click at [173, 71] on button "Contacts" at bounding box center [185, 66] width 43 height 46
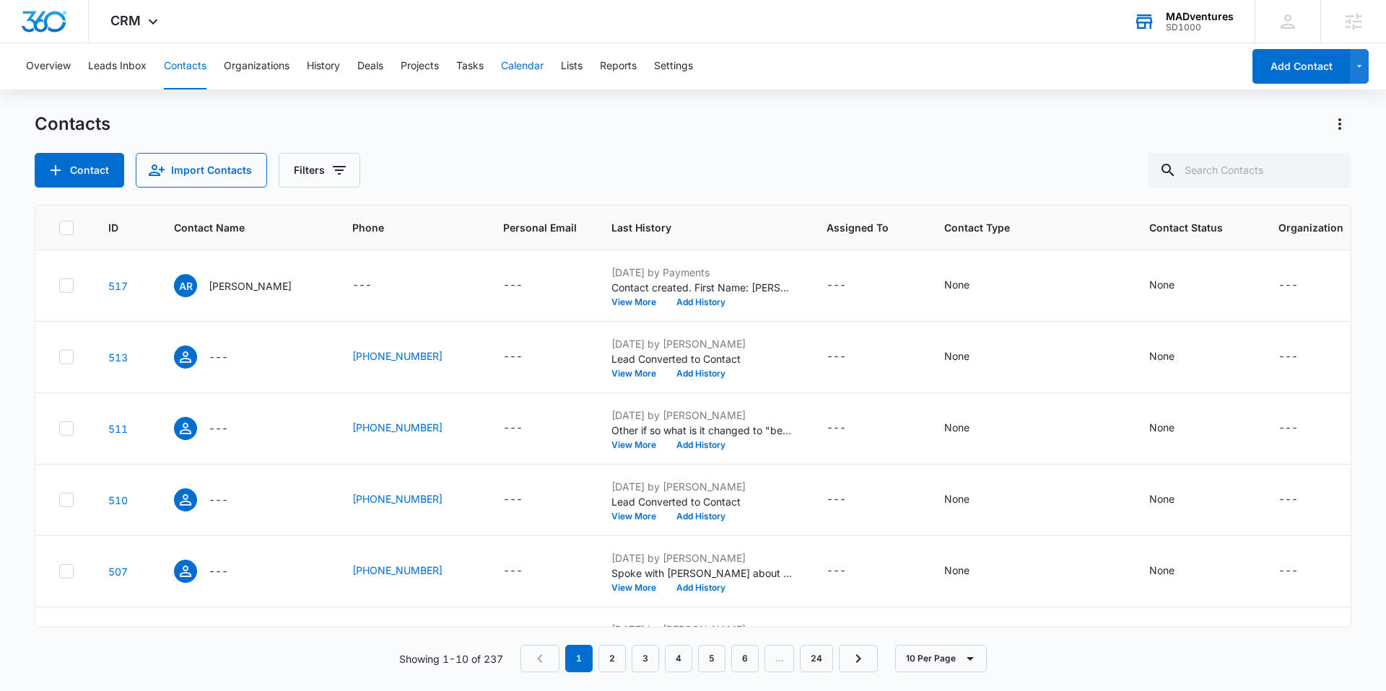
click at [519, 64] on button "Calendar" at bounding box center [522, 66] width 43 height 46
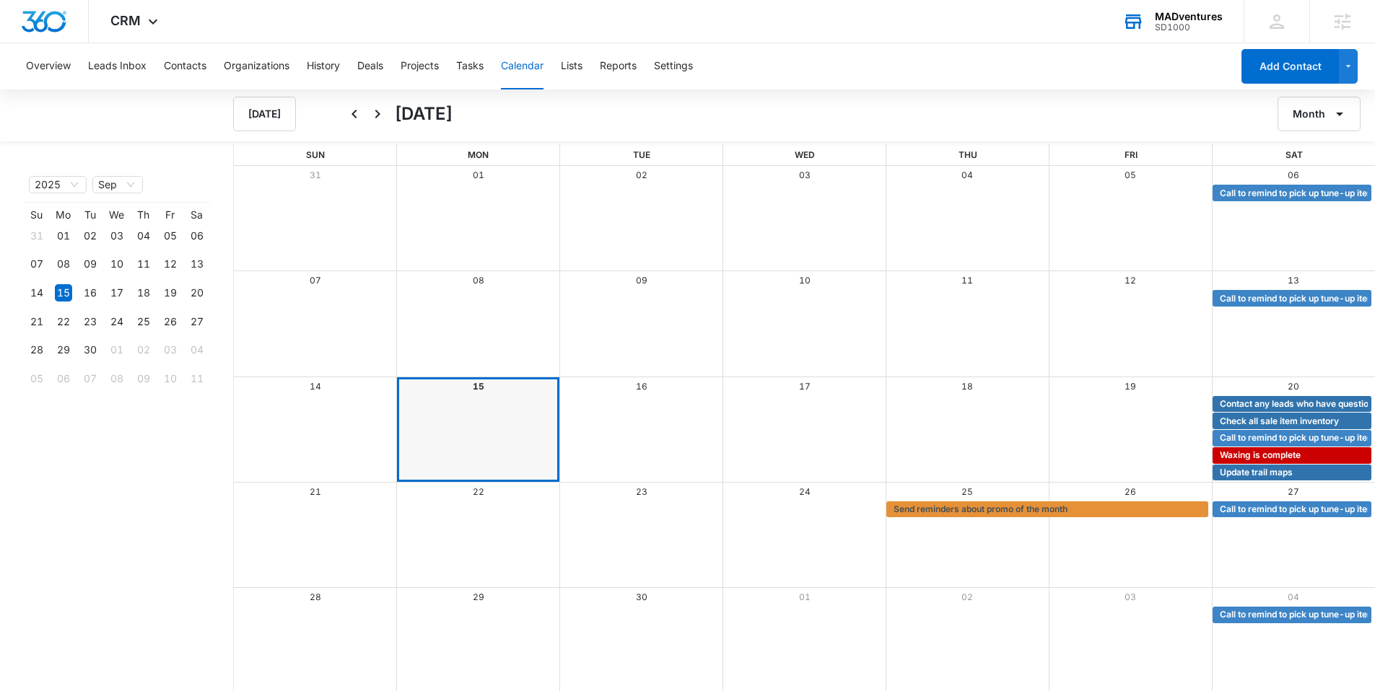
click at [833, 411] on div "Month View" at bounding box center [723, 404] width 978 height 17
click at [617, 64] on button "Reports" at bounding box center [618, 66] width 37 height 46
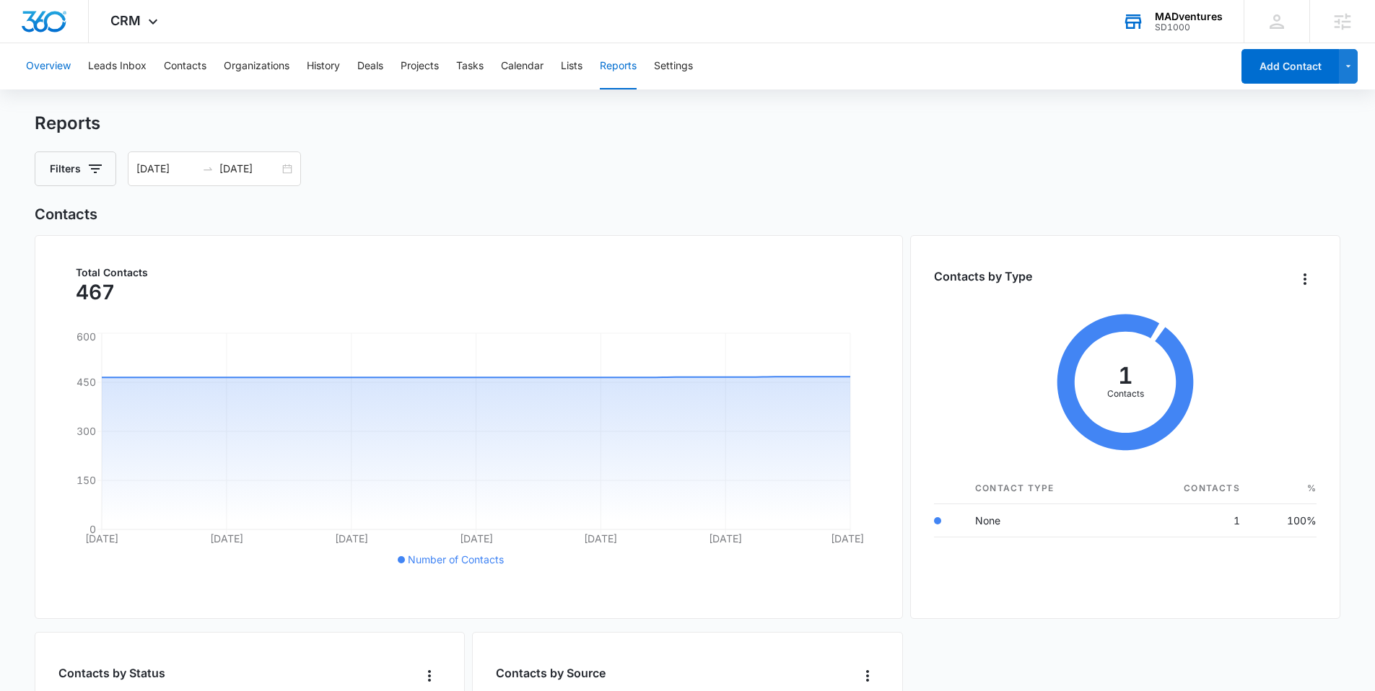
click at [61, 62] on button "Overview" at bounding box center [48, 66] width 45 height 46
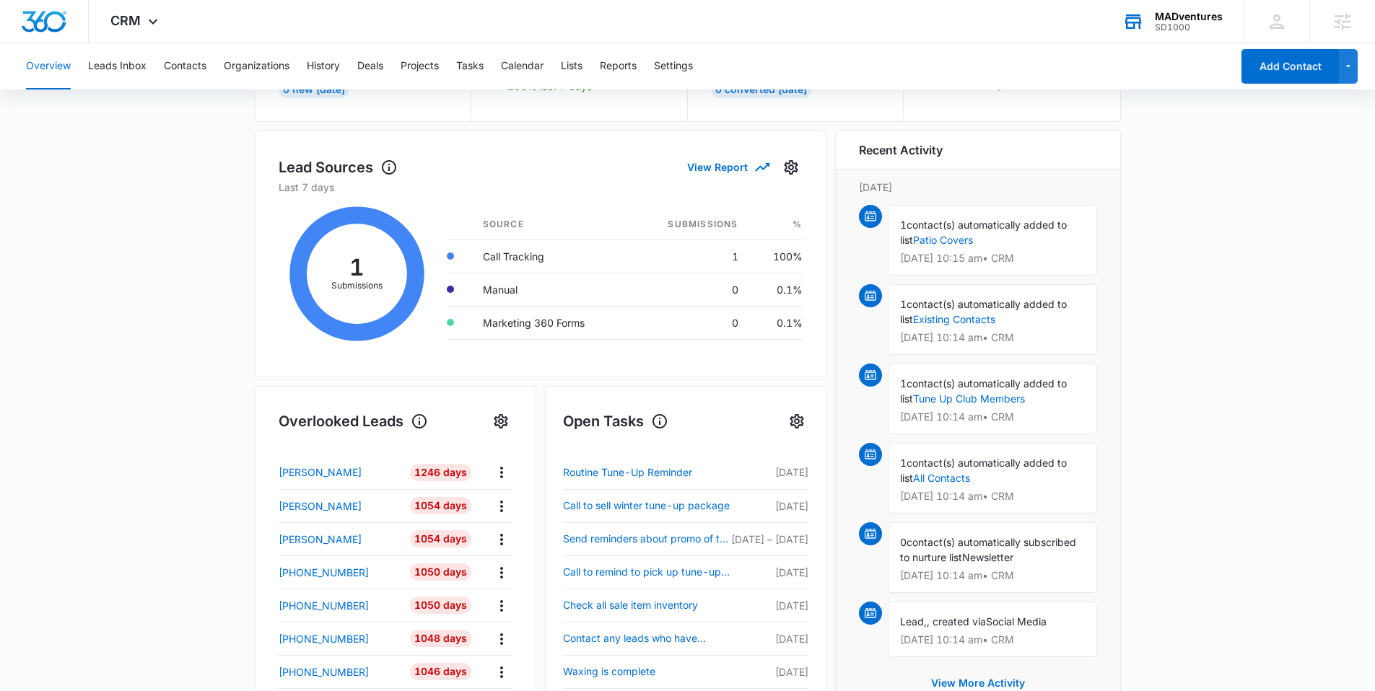
scroll to position [437, 0]
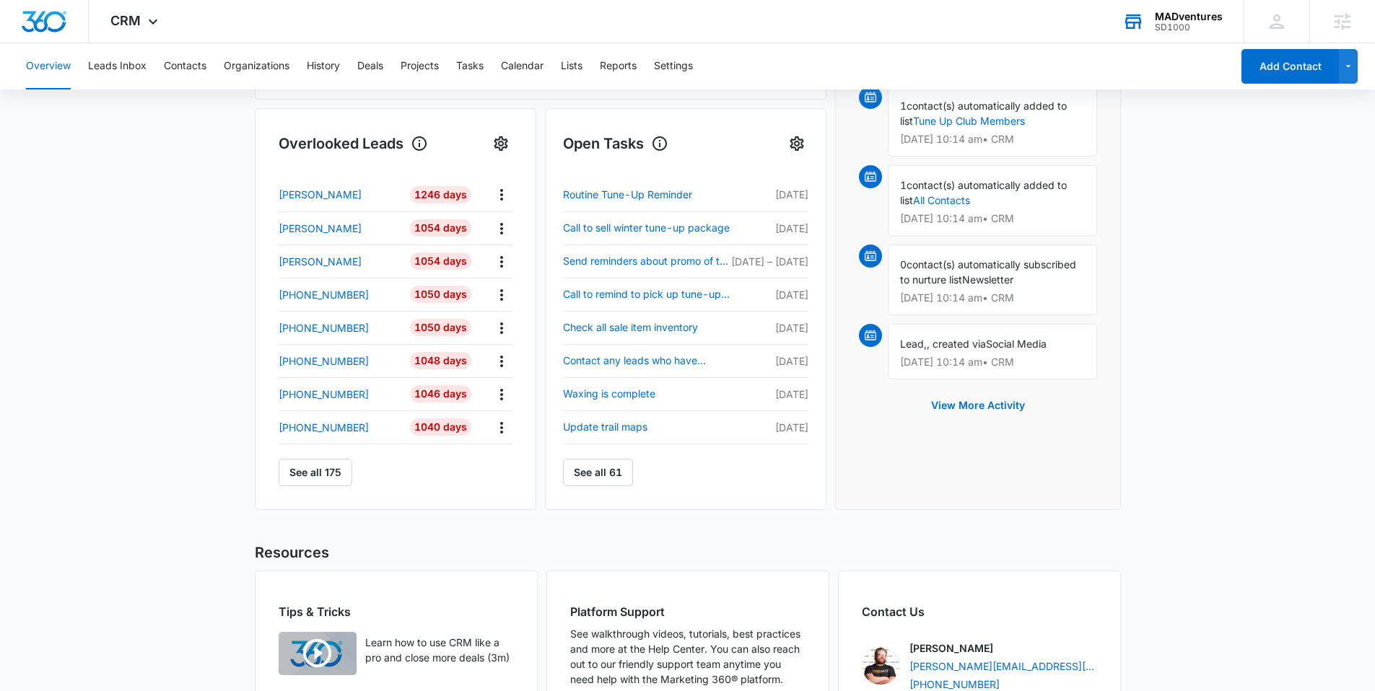
click at [74, 201] on main "Overview Total Leads 173 0 New [DATE] Go to Leads Lead Submissions this Week 1 …" at bounding box center [687, 253] width 1375 height 1111
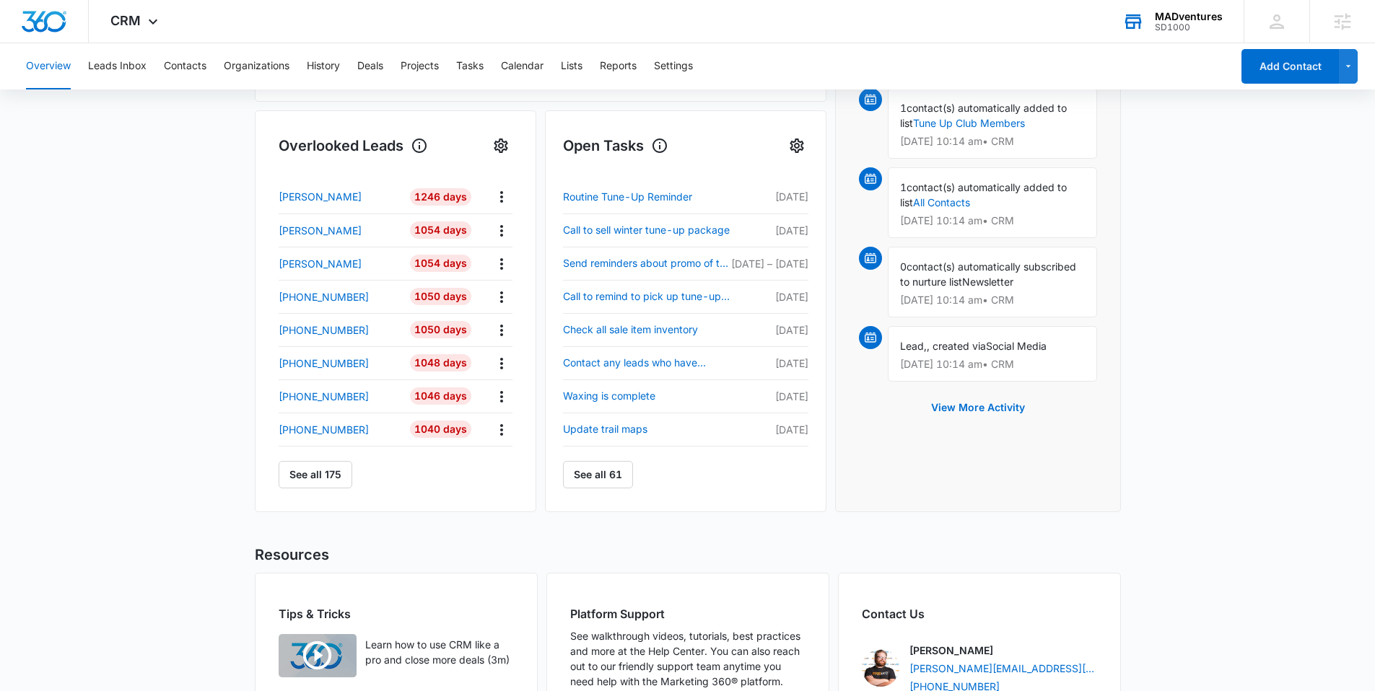
scroll to position [0, 0]
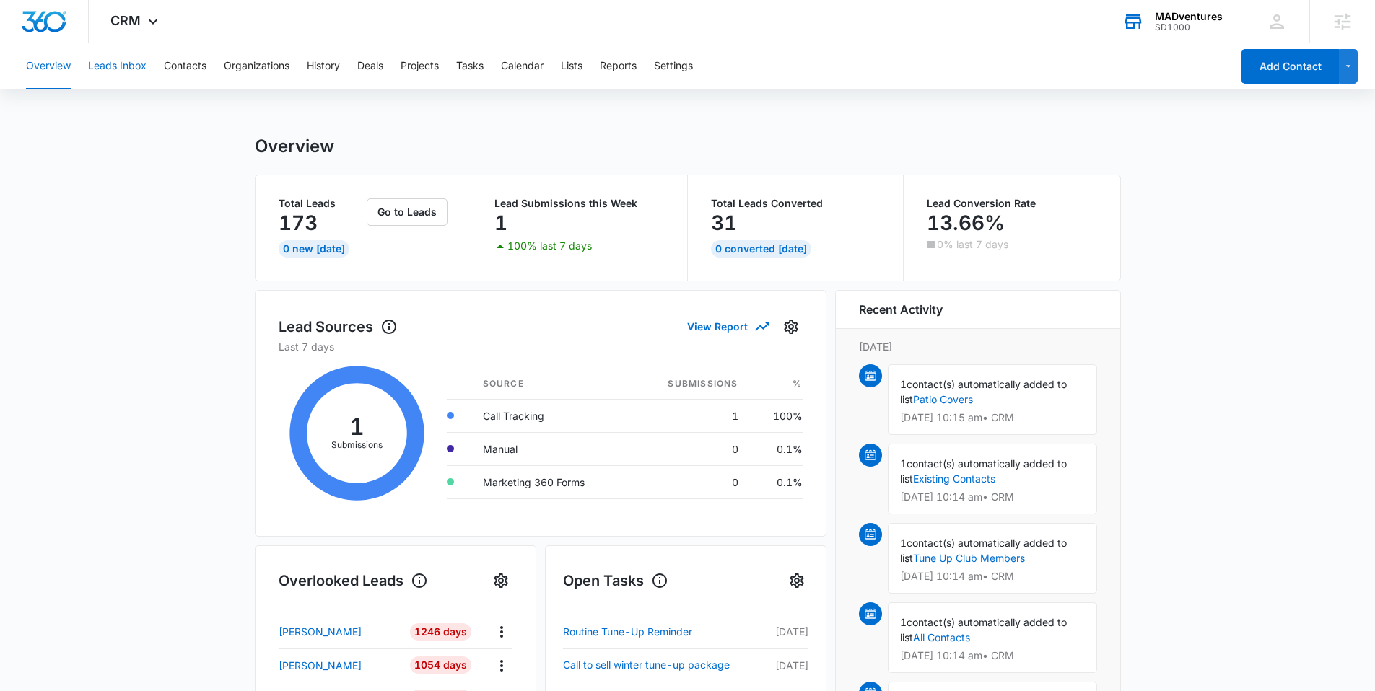
click at [138, 63] on button "Leads Inbox" at bounding box center [117, 66] width 58 height 46
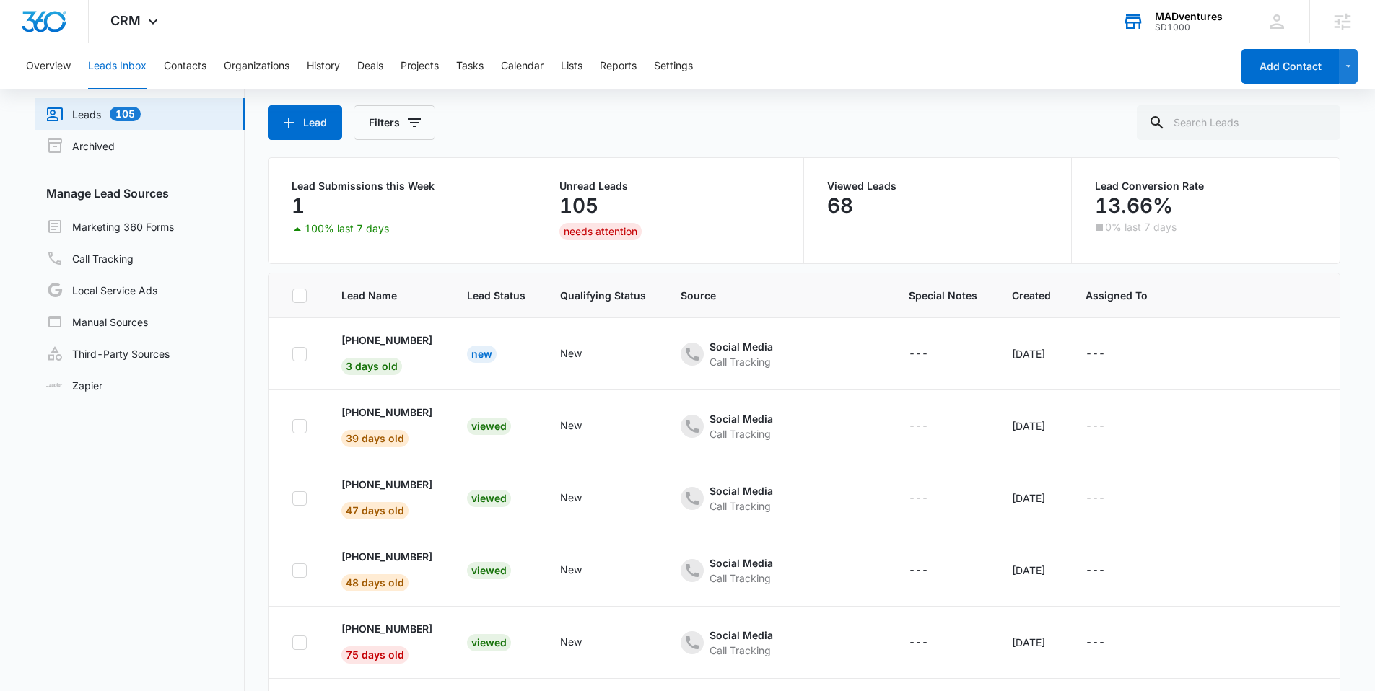
scroll to position [114, 0]
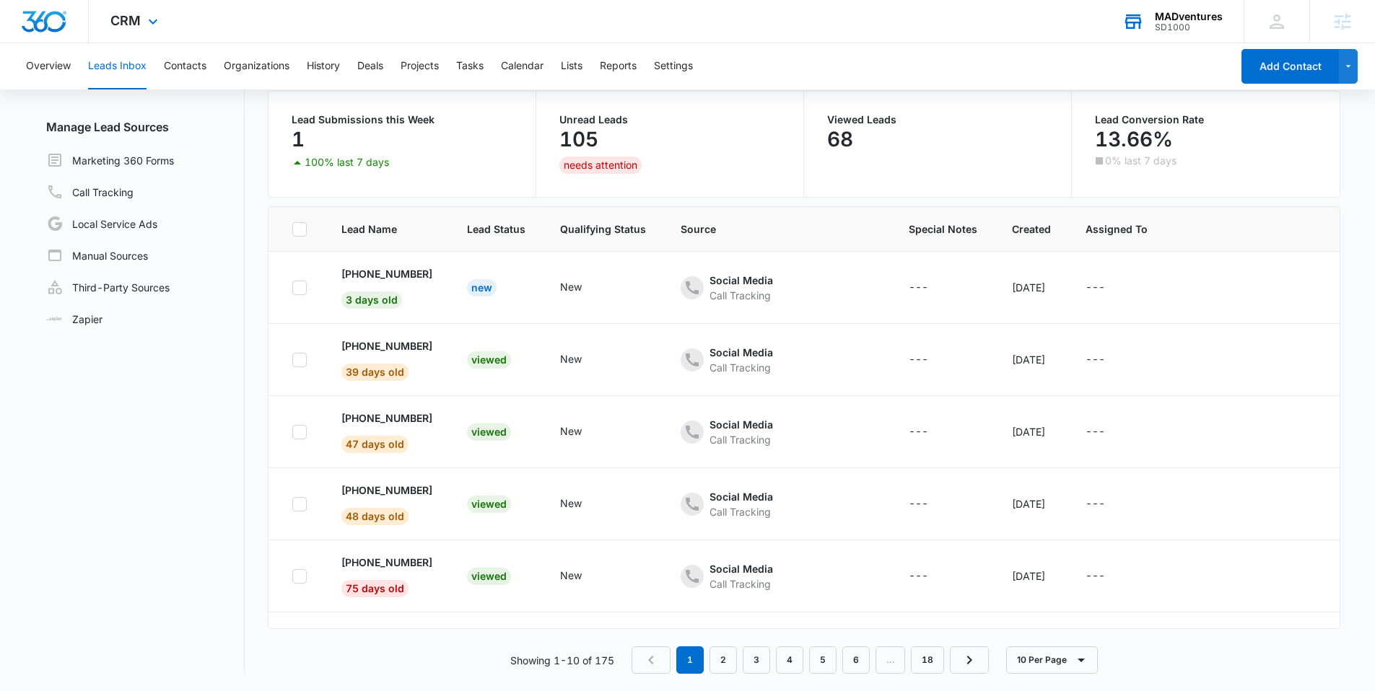
click at [552, 34] on div "CRM Apps Reputation Websites Forms CRM Email Social Shop Content Ads Intelligen…" at bounding box center [687, 21] width 1375 height 43
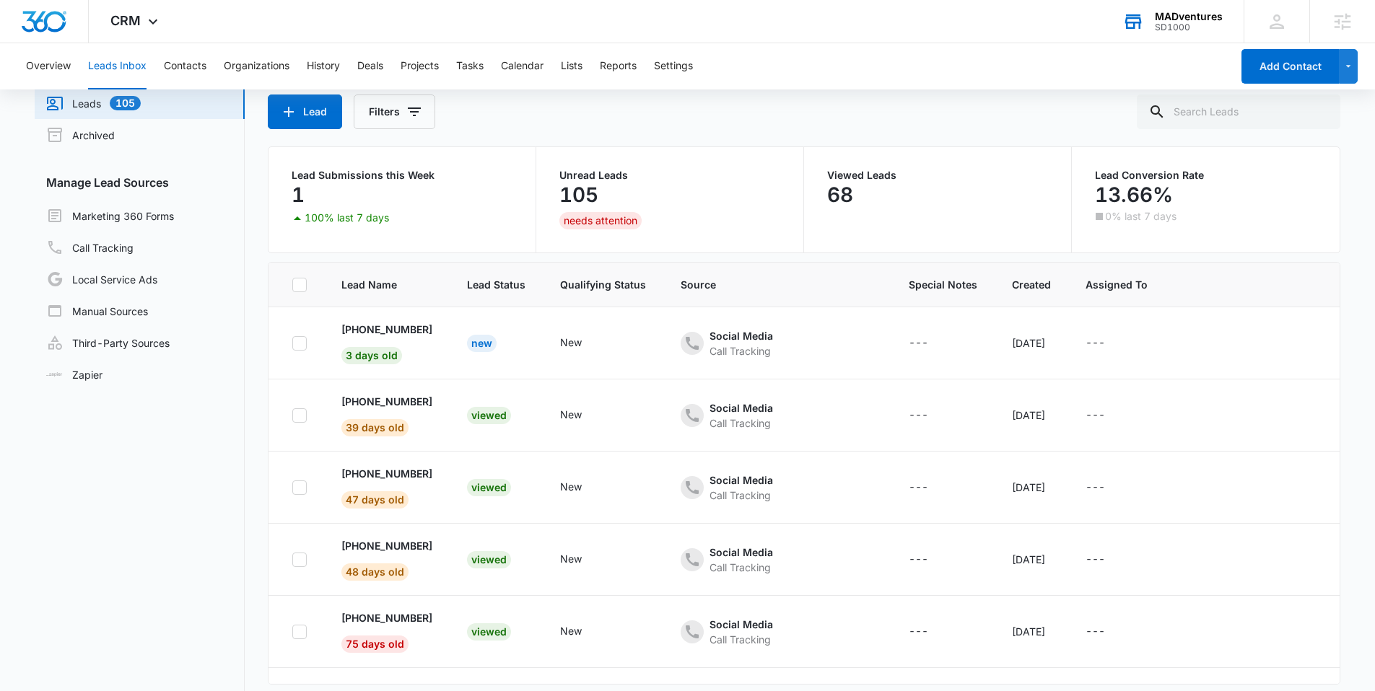
scroll to position [0, 0]
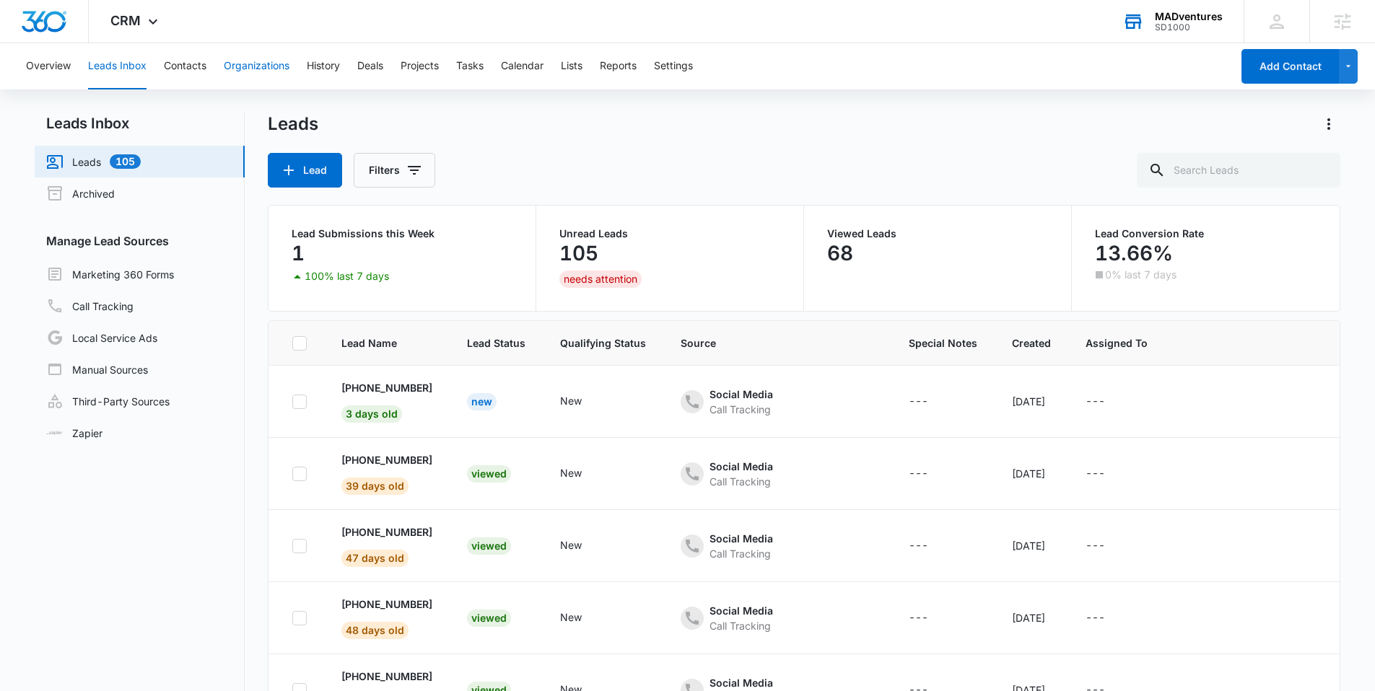
click at [256, 69] on button "Organizations" at bounding box center [257, 66] width 66 height 46
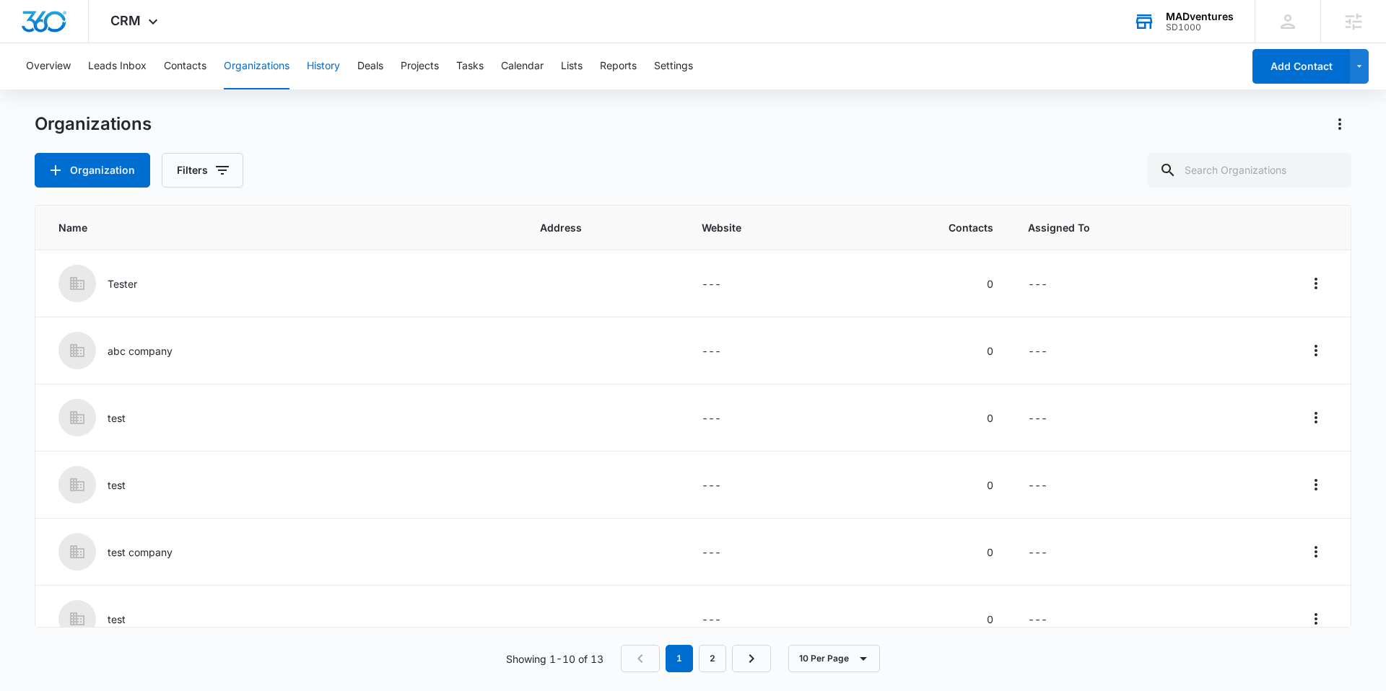
click at [329, 65] on button "History" at bounding box center [323, 66] width 33 height 46
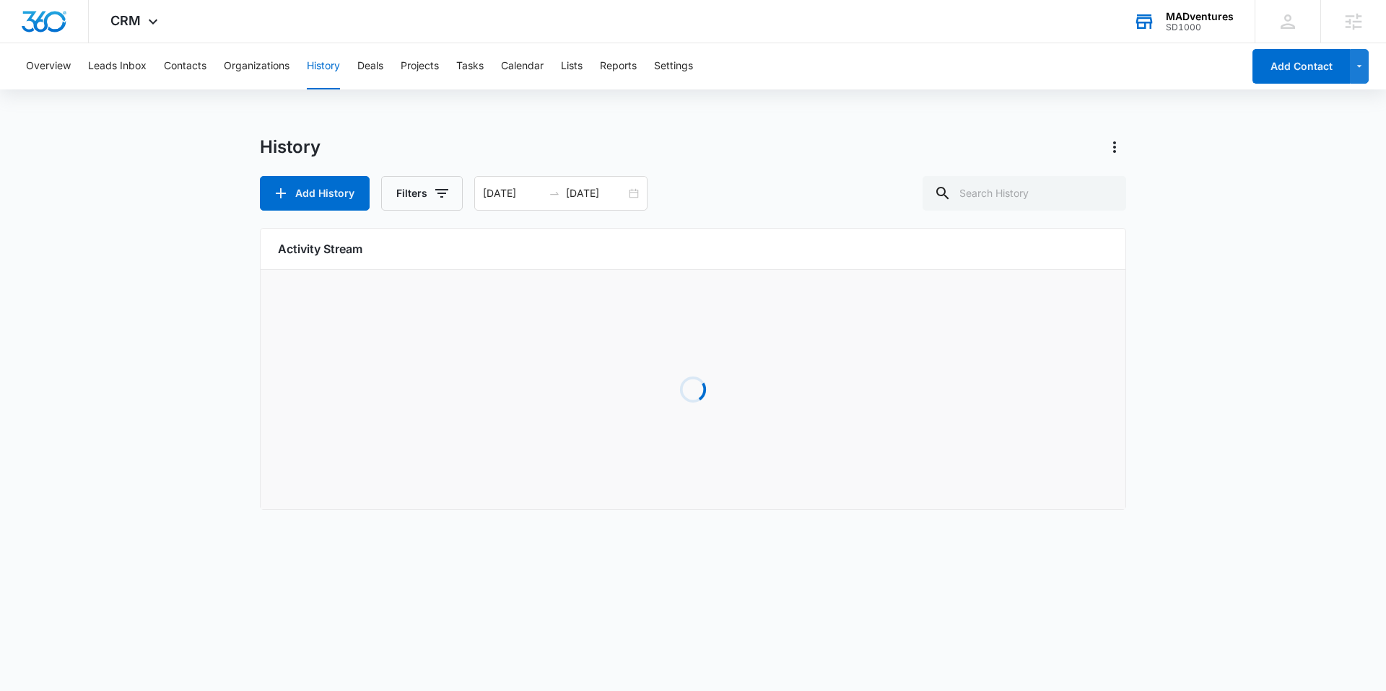
click at [353, 52] on div "Overview Leads Inbox Contacts Organizations History Deals Projects Tasks Calend…" at bounding box center [629, 66] width 1225 height 46
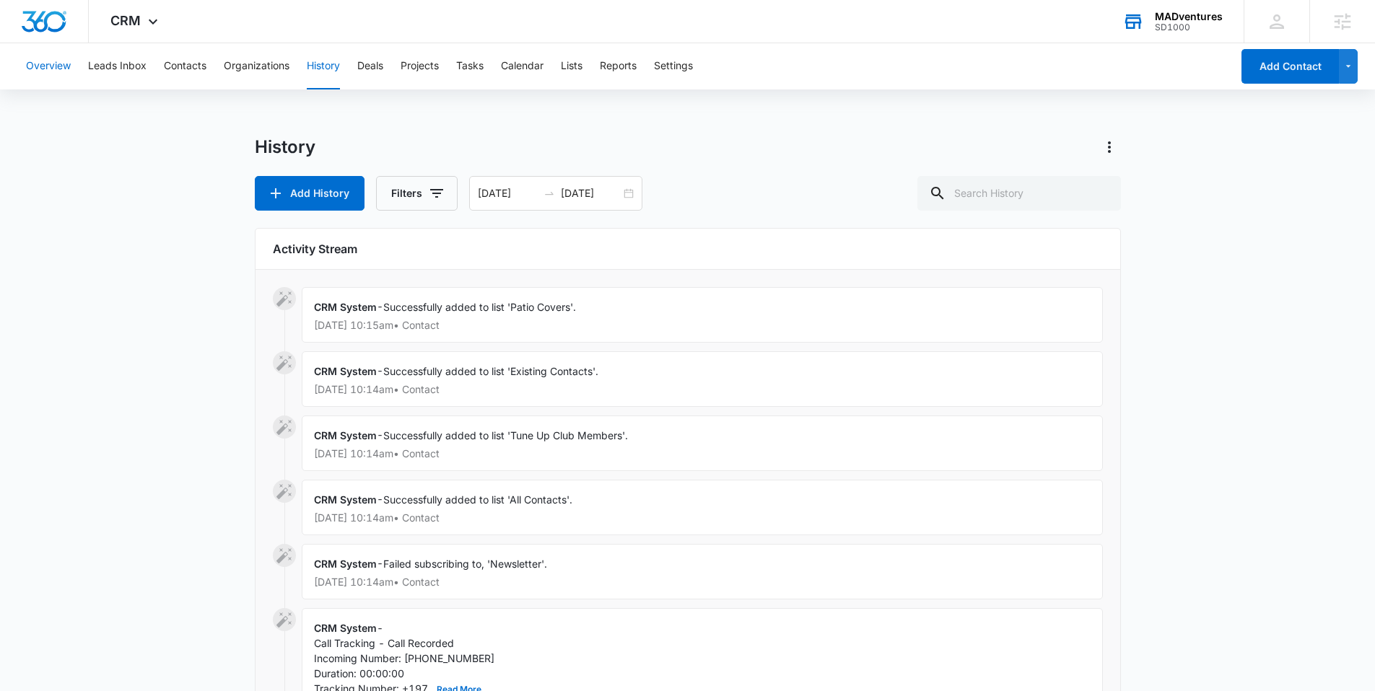
click at [51, 73] on button "Overview" at bounding box center [48, 66] width 45 height 46
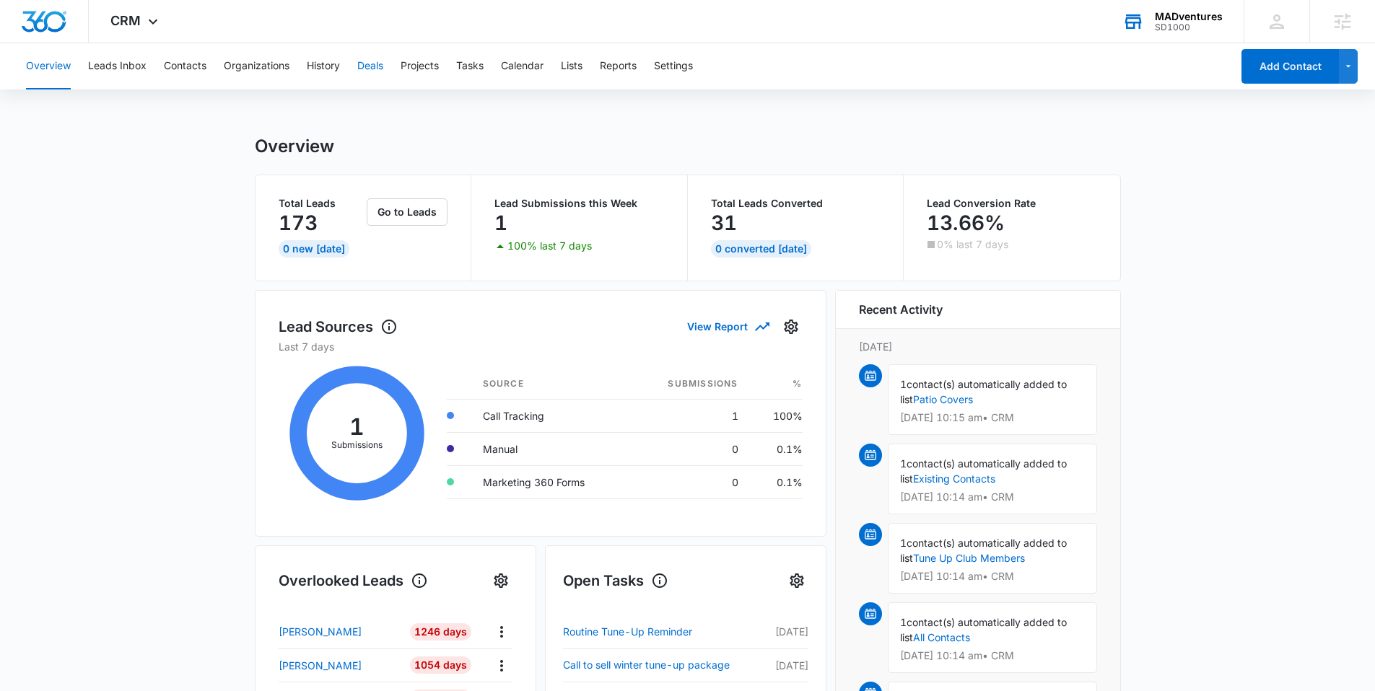
click at [377, 71] on button "Deals" at bounding box center [370, 66] width 26 height 46
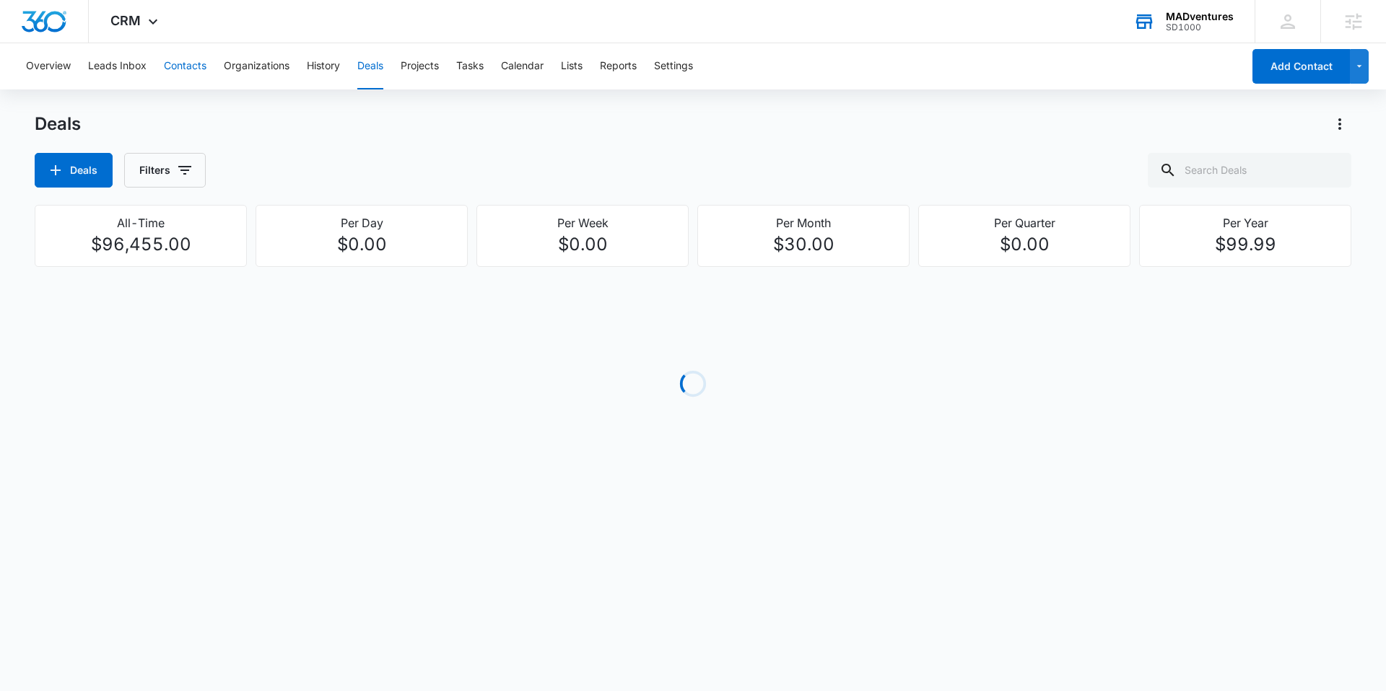
click at [178, 68] on button "Contacts" at bounding box center [185, 66] width 43 height 46
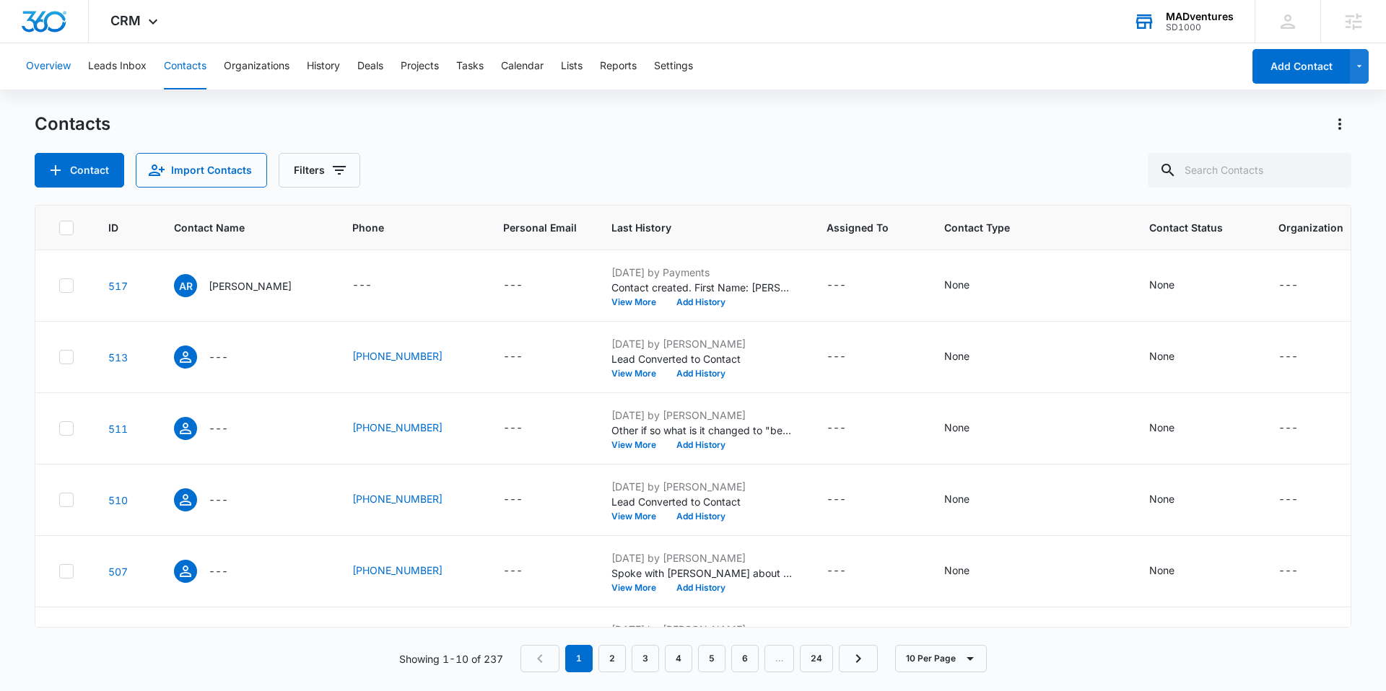
click at [50, 66] on button "Overview" at bounding box center [48, 66] width 45 height 46
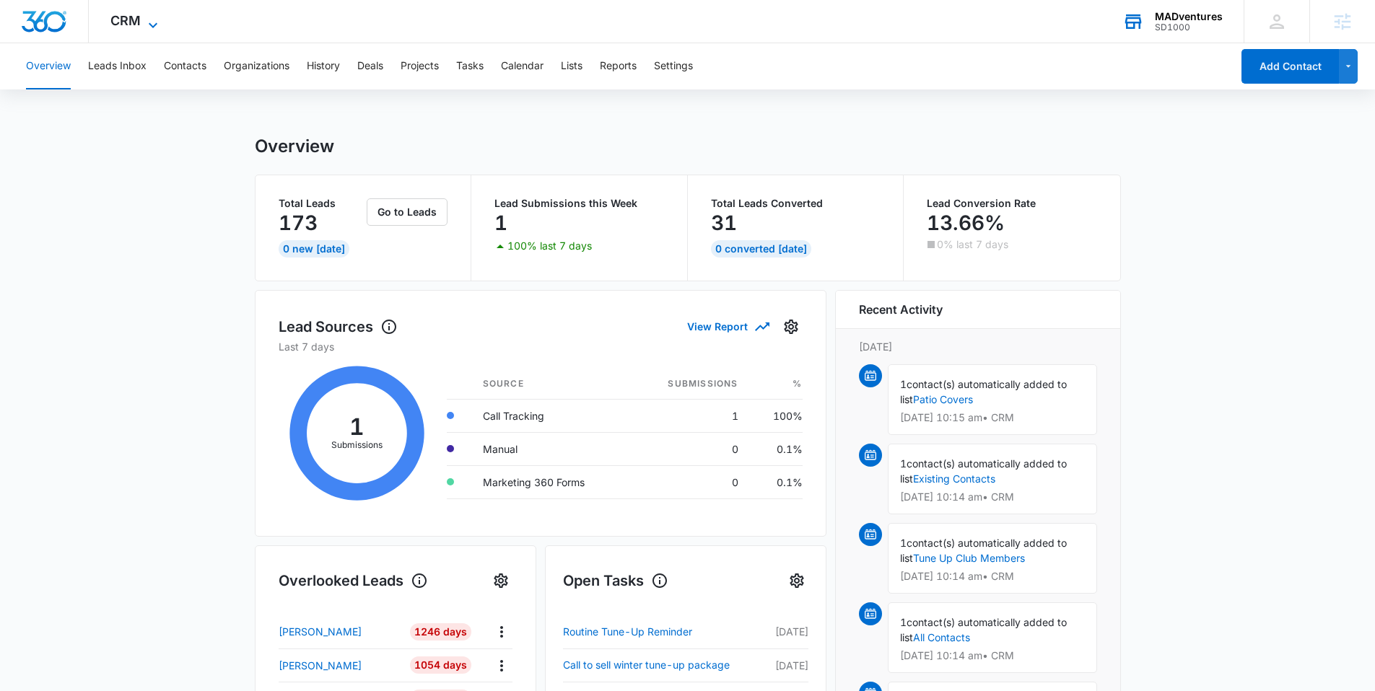
click at [157, 26] on icon at bounding box center [152, 25] width 17 height 17
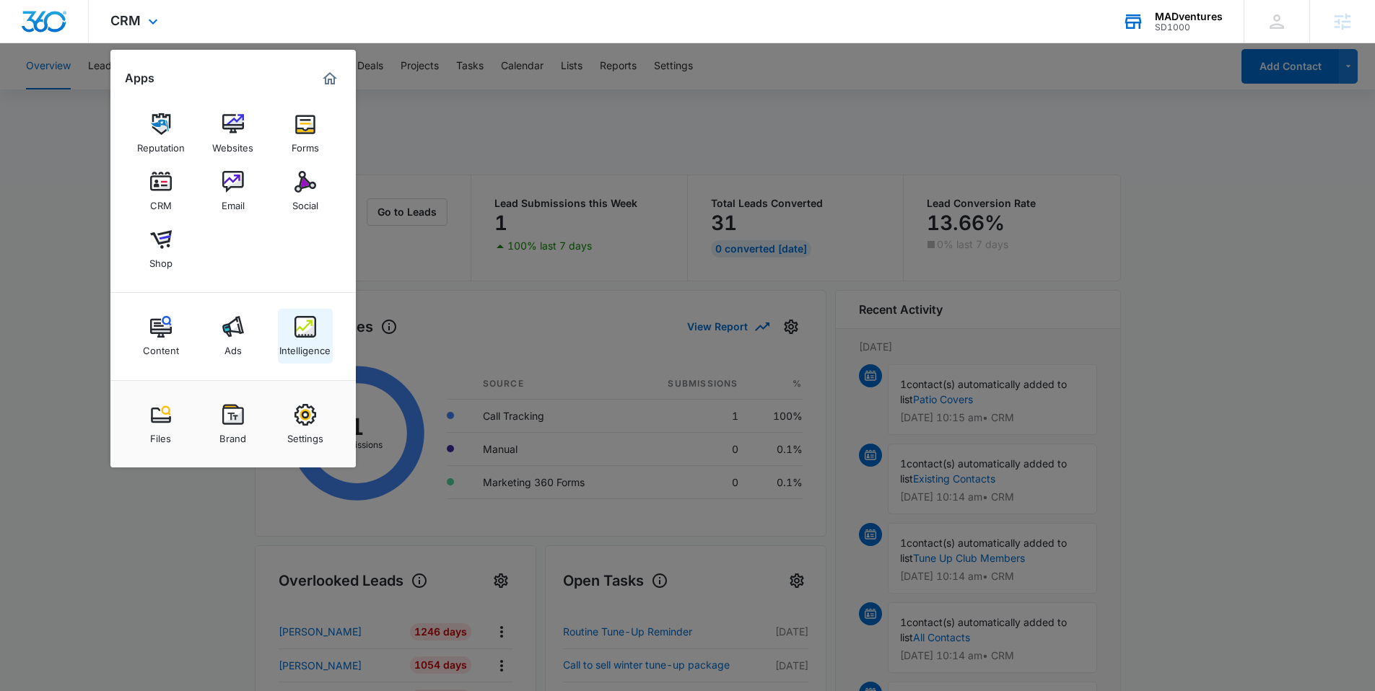
click at [313, 333] on img at bounding box center [305, 327] width 22 height 22
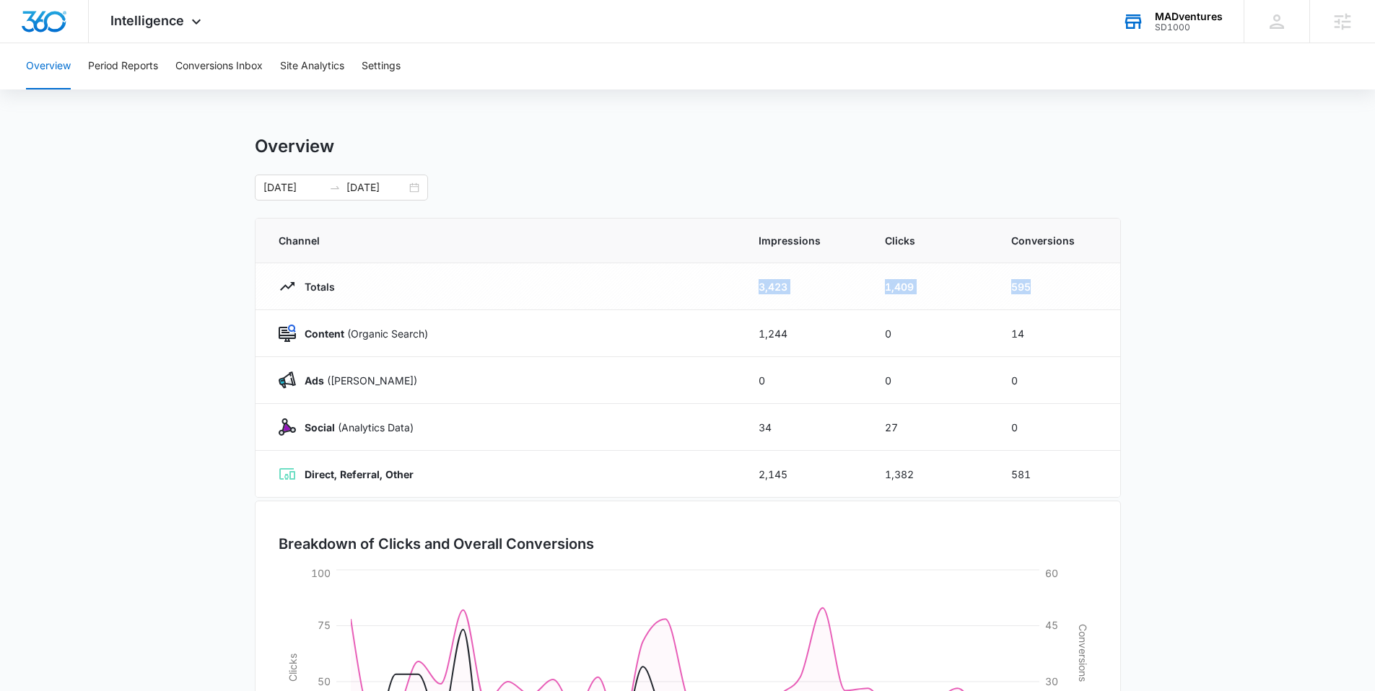
drag, startPoint x: 1037, startPoint y: 288, endPoint x: 723, endPoint y: 291, distance: 314.0
click at [723, 291] on tr "Totals 3,423 1,409 595" at bounding box center [688, 286] width 865 height 47
click at [746, 207] on div "Overview [DATE] [DATE] Channel Impressions Clicks Conversions Totals 3,423 1,40…" at bounding box center [688, 515] width 866 height 758
drag, startPoint x: 923, startPoint y: 289, endPoint x: 860, endPoint y: 289, distance: 63.5
click at [860, 289] on tr "Totals 3,423 1,409 595" at bounding box center [688, 286] width 865 height 47
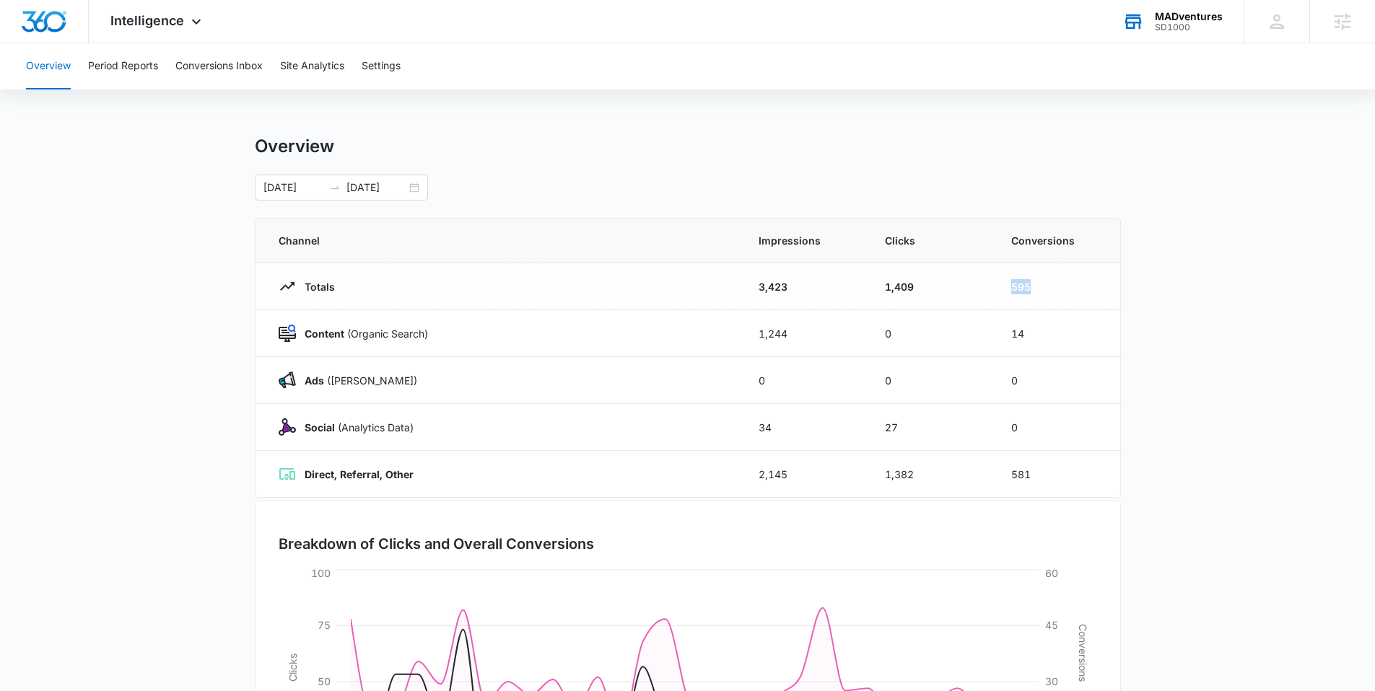
drag, startPoint x: 1069, startPoint y: 282, endPoint x: 969, endPoint y: 283, distance: 100.3
click at [969, 283] on tr "Totals 3,423 1,409 595" at bounding box center [688, 286] width 865 height 47
drag, startPoint x: 1036, startPoint y: 333, endPoint x: 994, endPoint y: 339, distance: 43.0
click at [994, 339] on td "14" at bounding box center [1057, 333] width 126 height 47
drag, startPoint x: 1036, startPoint y: 380, endPoint x: 980, endPoint y: 384, distance: 55.7
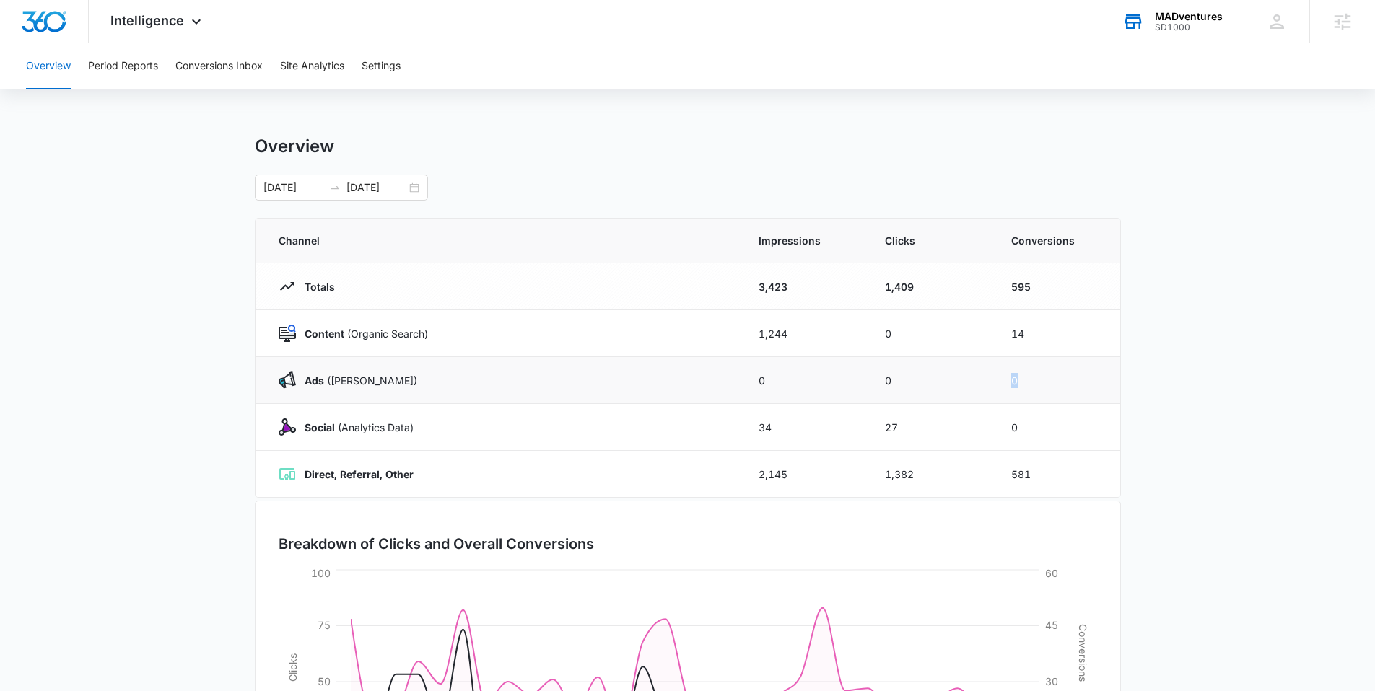
click at [980, 384] on tr "Ads ([PERSON_NAME]) 0 0 0" at bounding box center [688, 380] width 865 height 47
drag, startPoint x: 1027, startPoint y: 427, endPoint x: 977, endPoint y: 429, distance: 49.9
click at [977, 429] on tr "Social (Analytics Data) 34 27 0" at bounding box center [688, 427] width 865 height 47
drag, startPoint x: 1052, startPoint y: 473, endPoint x: 913, endPoint y: 473, distance: 138.6
click at [913, 473] on tr "Direct, Referral, Other 2,145 1,382 581" at bounding box center [688, 474] width 865 height 47
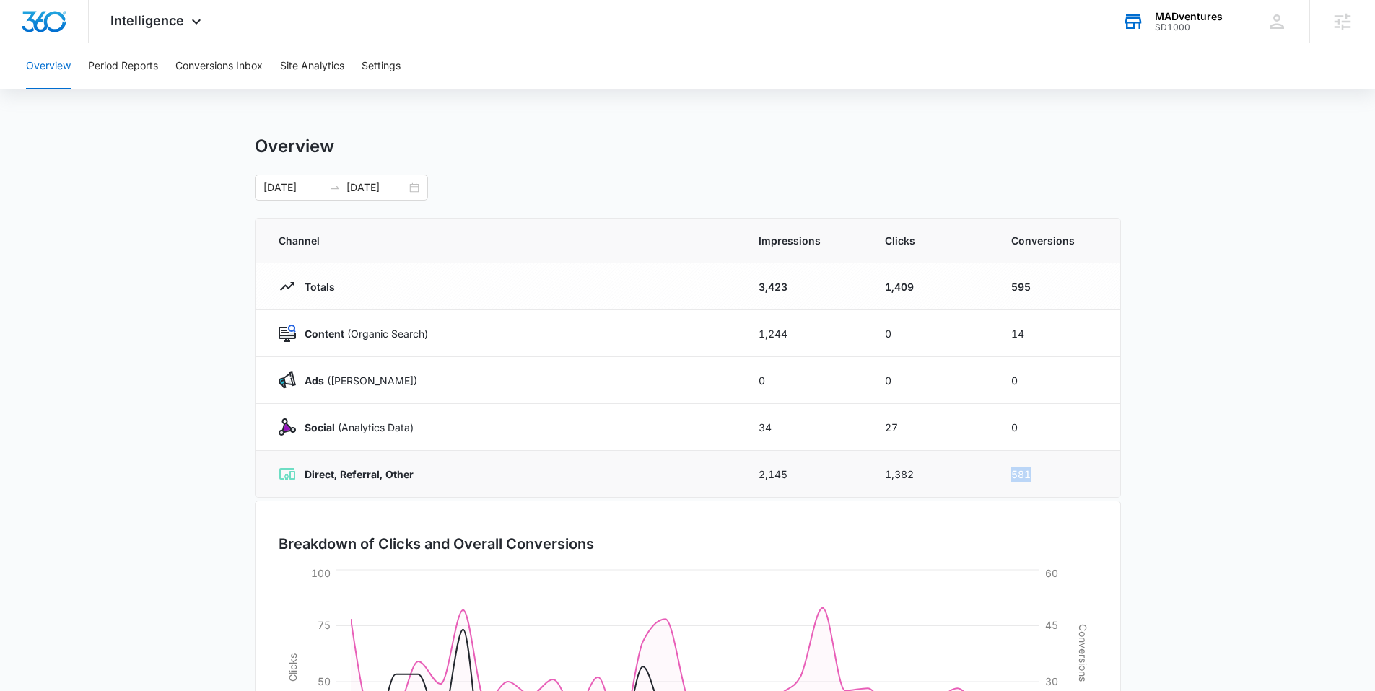
click at [1111, 473] on td "581" at bounding box center [1057, 474] width 126 height 47
click at [1112, 472] on td "581" at bounding box center [1057, 474] width 126 height 47
click at [138, 73] on button "Period Reports" at bounding box center [123, 66] width 70 height 46
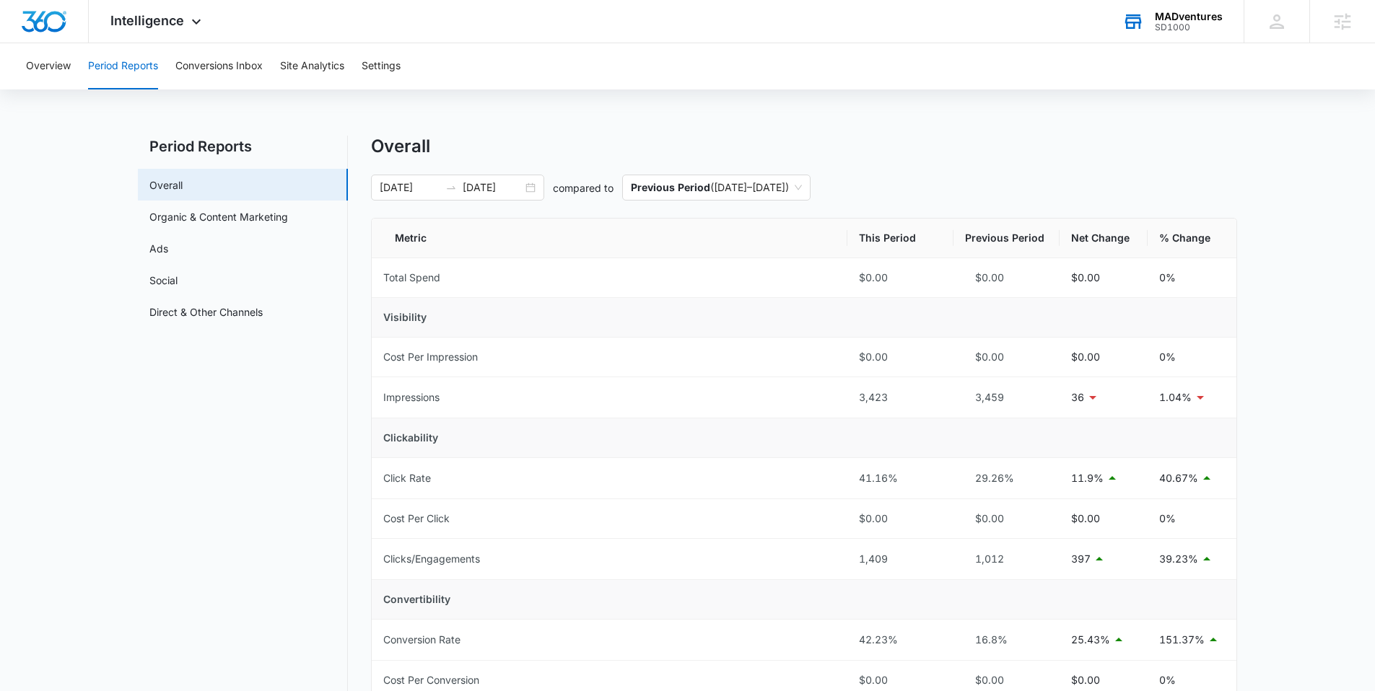
click at [961, 189] on div "[DATE] [DATE] compared to Previous Period ( [DATE] – [DATE] )" at bounding box center [804, 188] width 866 height 26
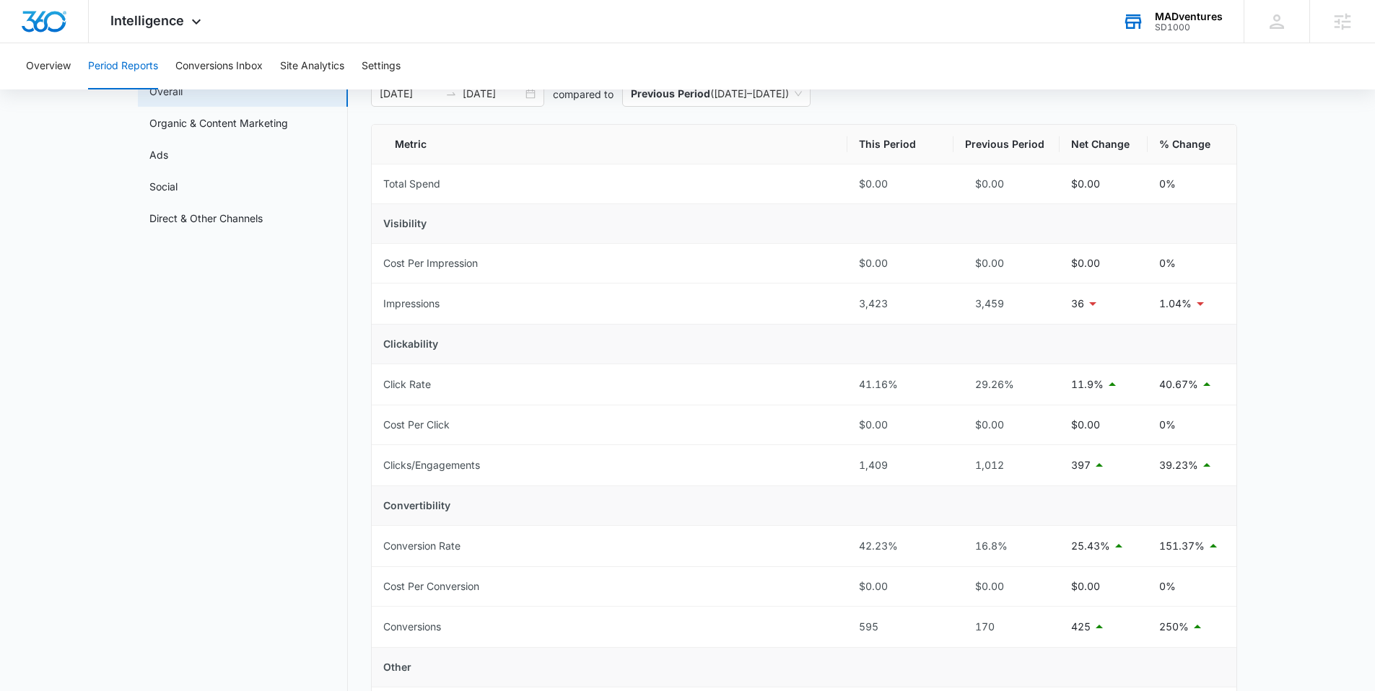
scroll to position [97, 0]
click at [1208, 108] on div "Overall [DATE] [DATE] compared to Previous Period ( [DATE] – [DATE] ) Metric Th…" at bounding box center [804, 581] width 866 height 1086
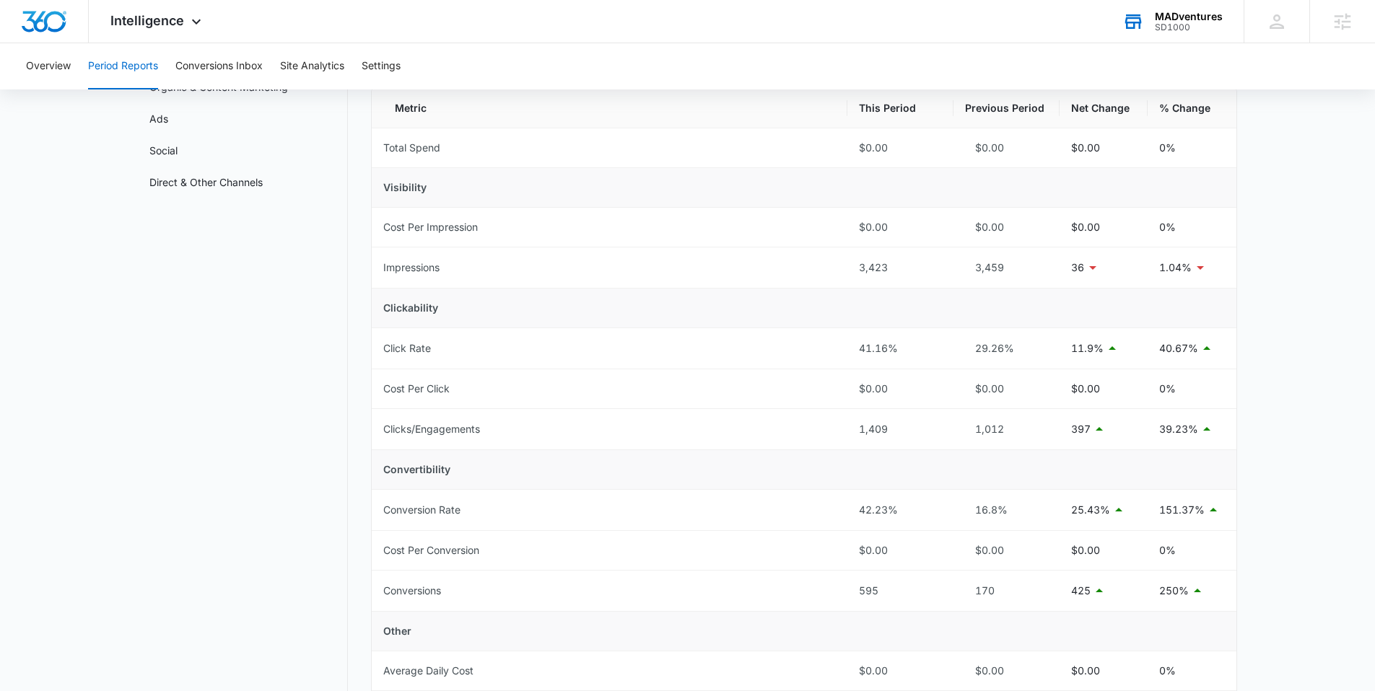
scroll to position [288, 0]
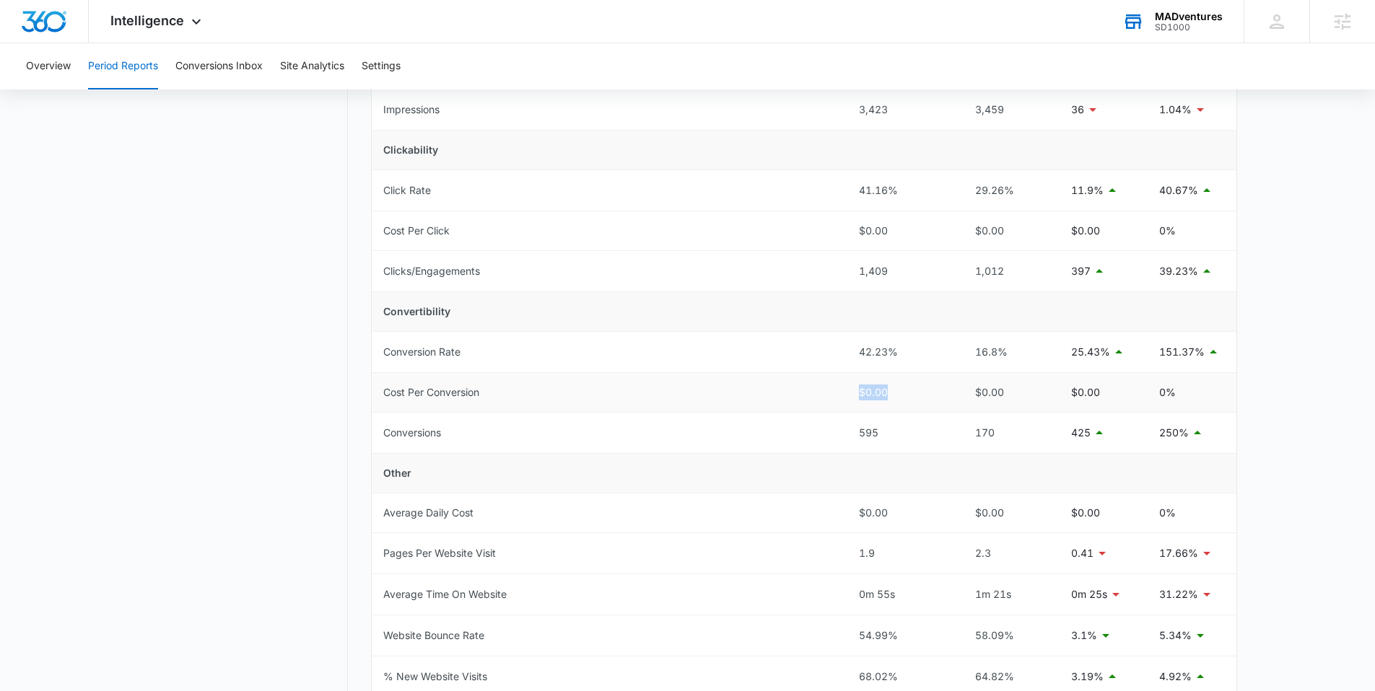
drag, startPoint x: 902, startPoint y: 390, endPoint x: 817, endPoint y: 396, distance: 85.3
click at [817, 396] on tr "Cost Per Conversion $0.00 $0.00 $0.00 0%" at bounding box center [804, 393] width 865 height 40
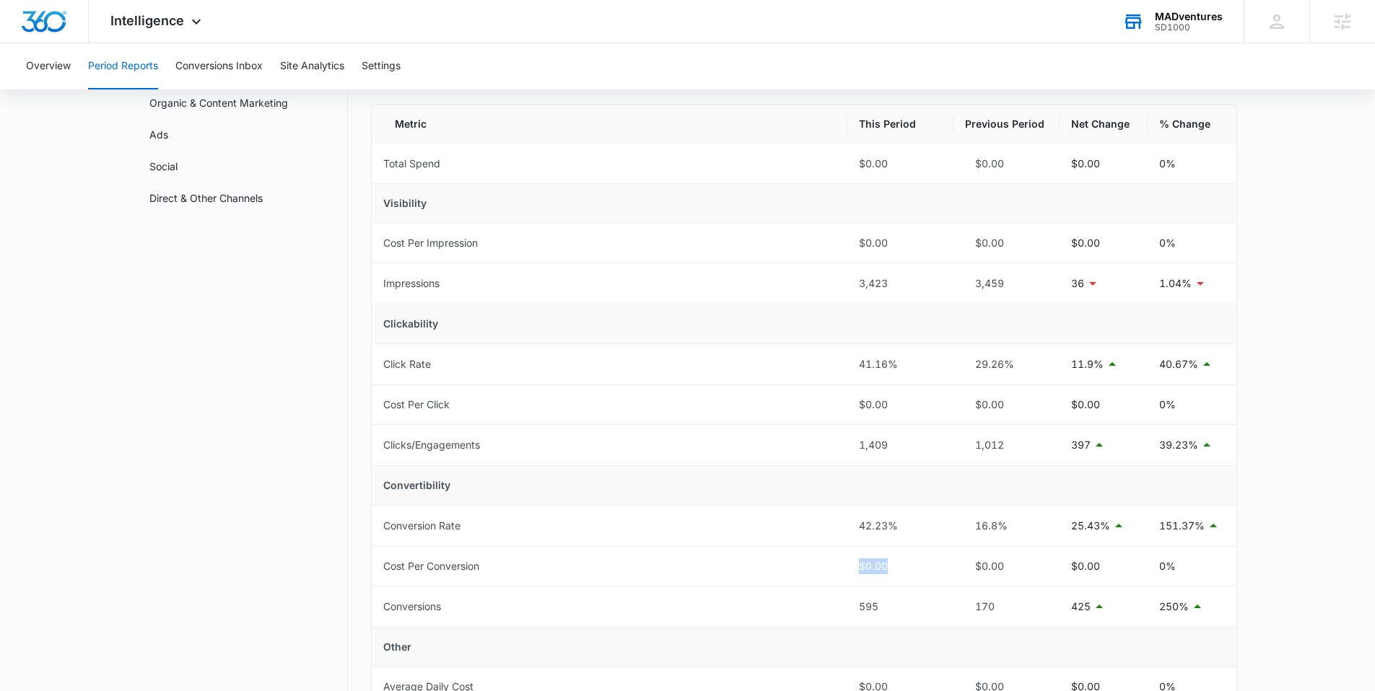
scroll to position [0, 0]
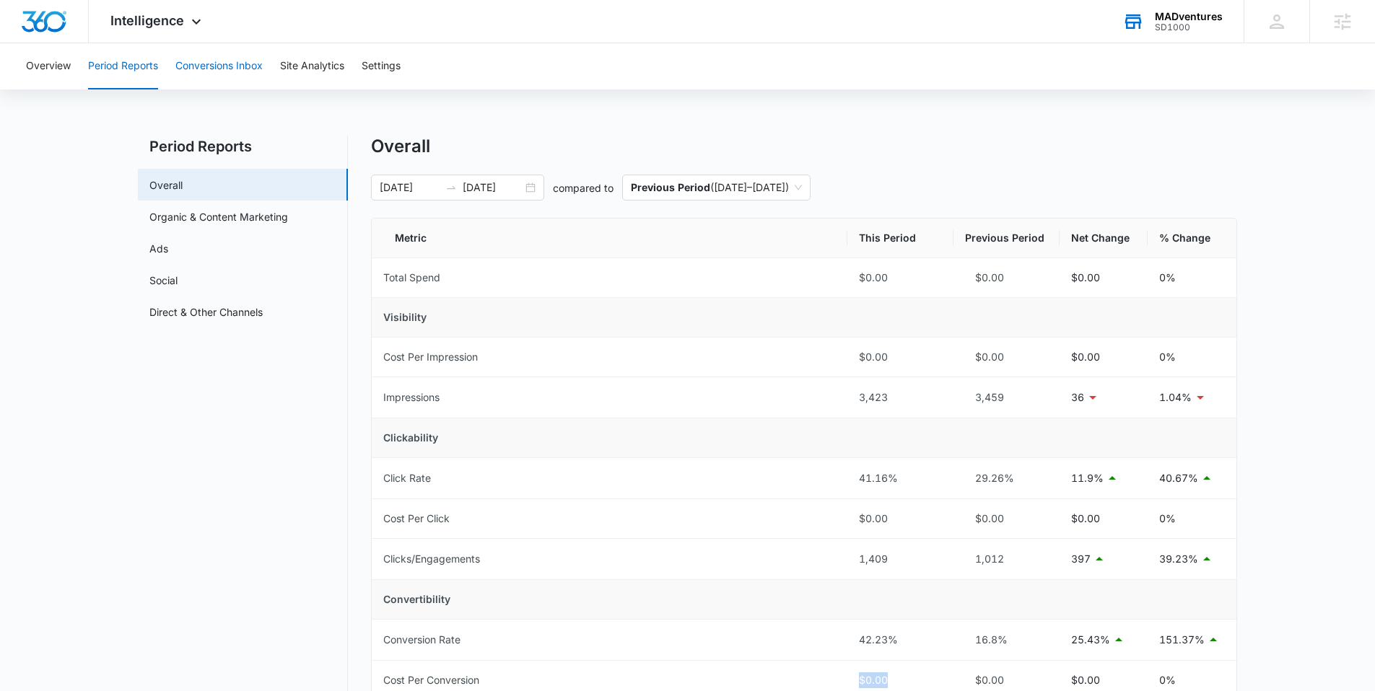
click at [204, 66] on button "Conversions Inbox" at bounding box center [218, 66] width 87 height 46
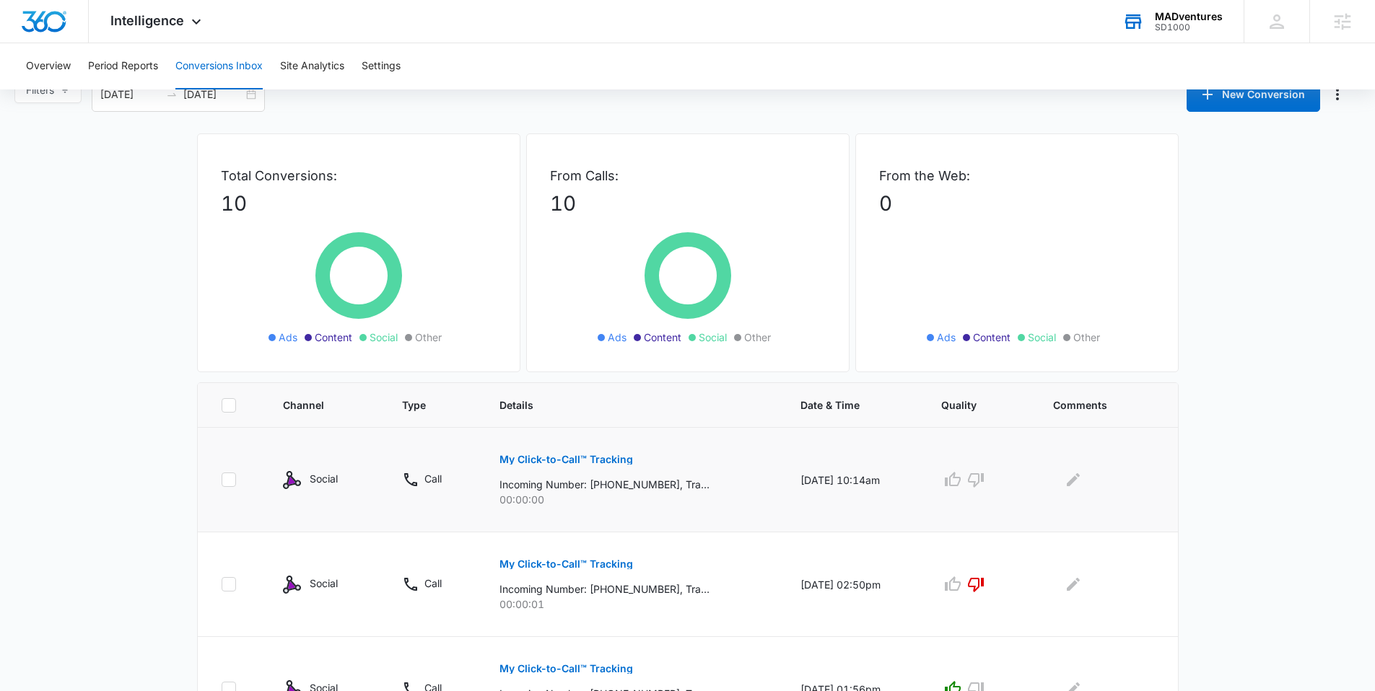
scroll to position [27, 0]
click at [339, 58] on button "Site Analytics" at bounding box center [312, 66] width 64 height 46
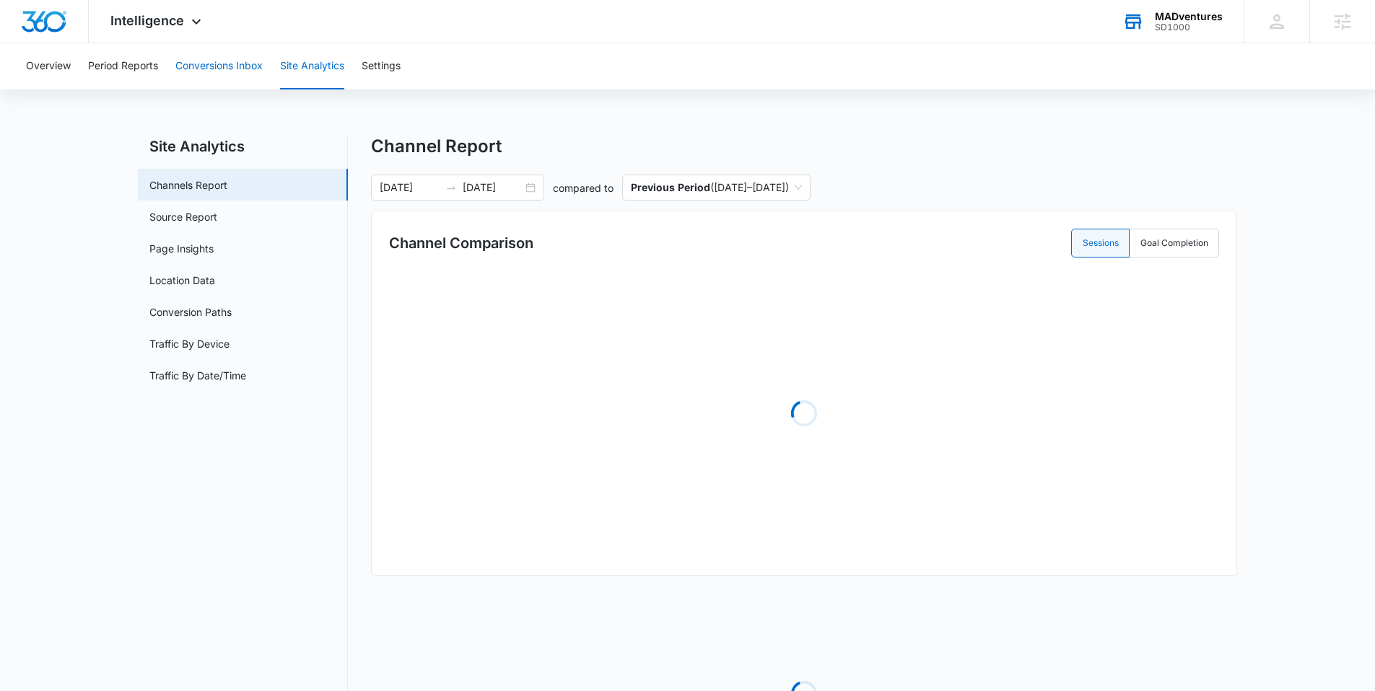
click at [248, 65] on button "Conversions Inbox" at bounding box center [218, 66] width 87 height 46
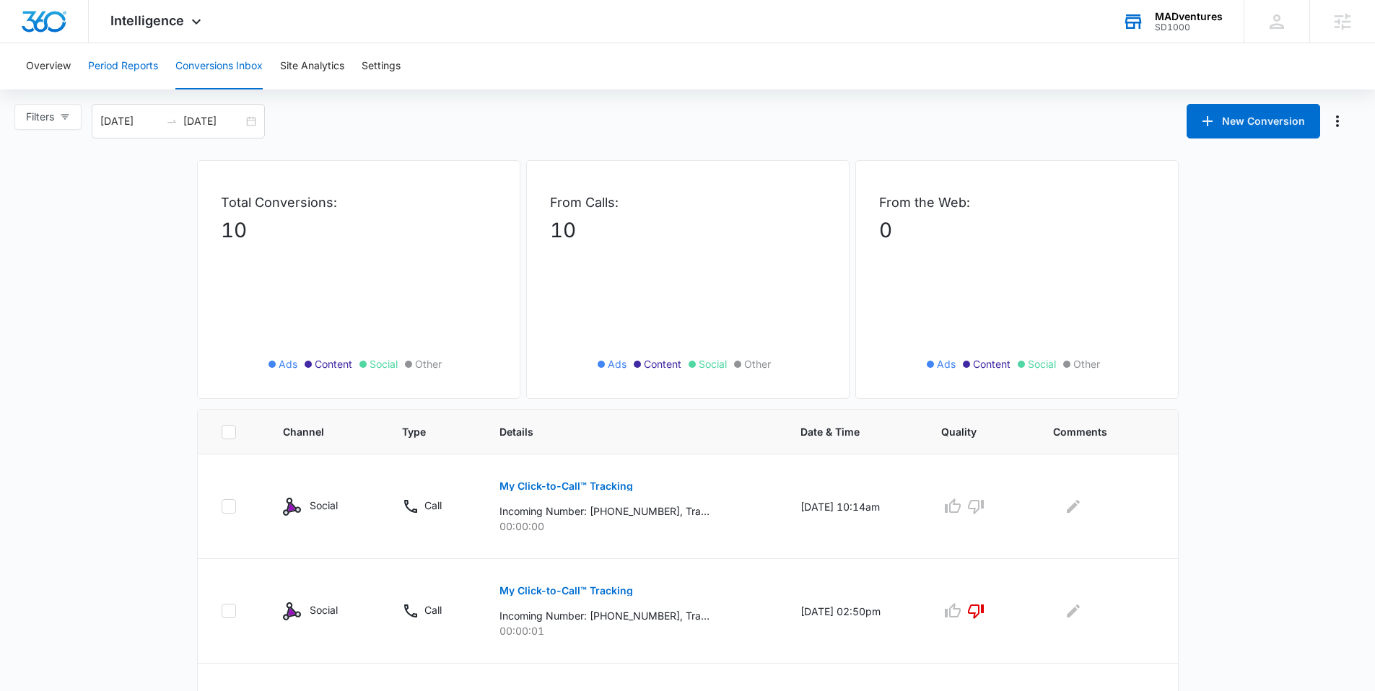
click at [97, 67] on button "Period Reports" at bounding box center [123, 66] width 70 height 46
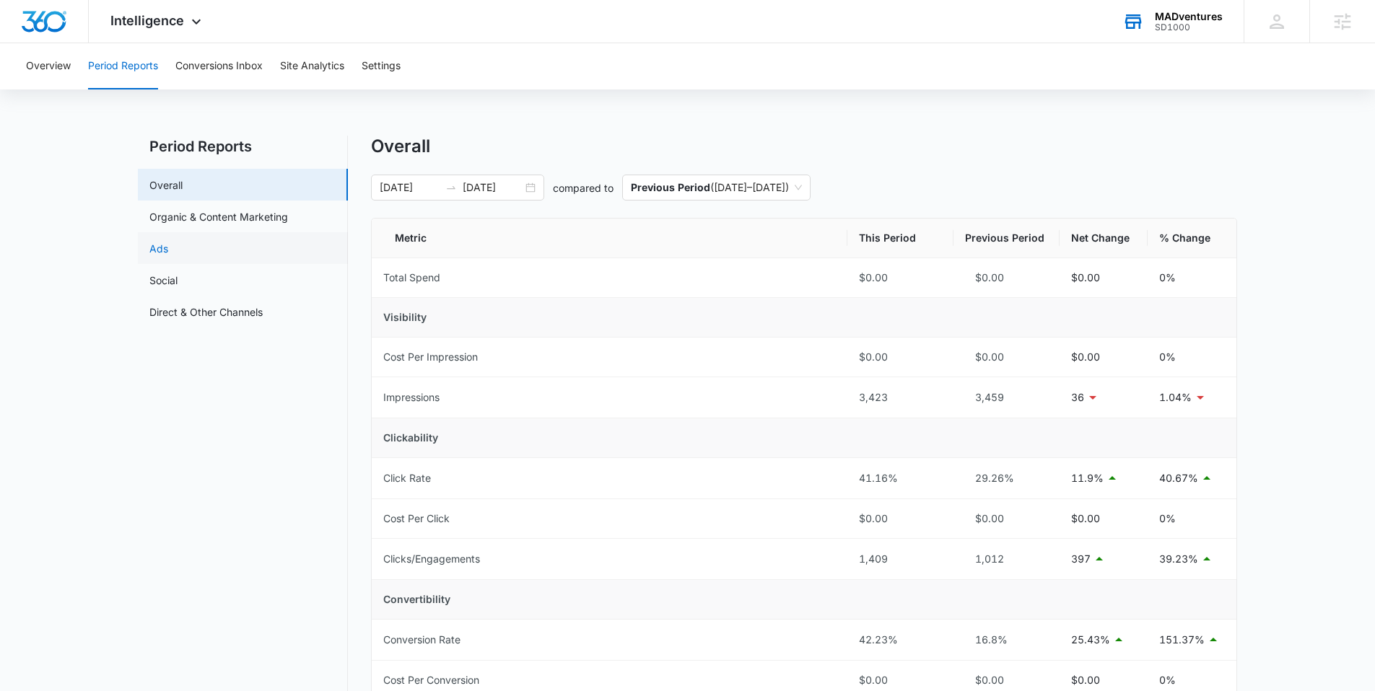
click at [168, 241] on link "Ads" at bounding box center [158, 248] width 19 height 15
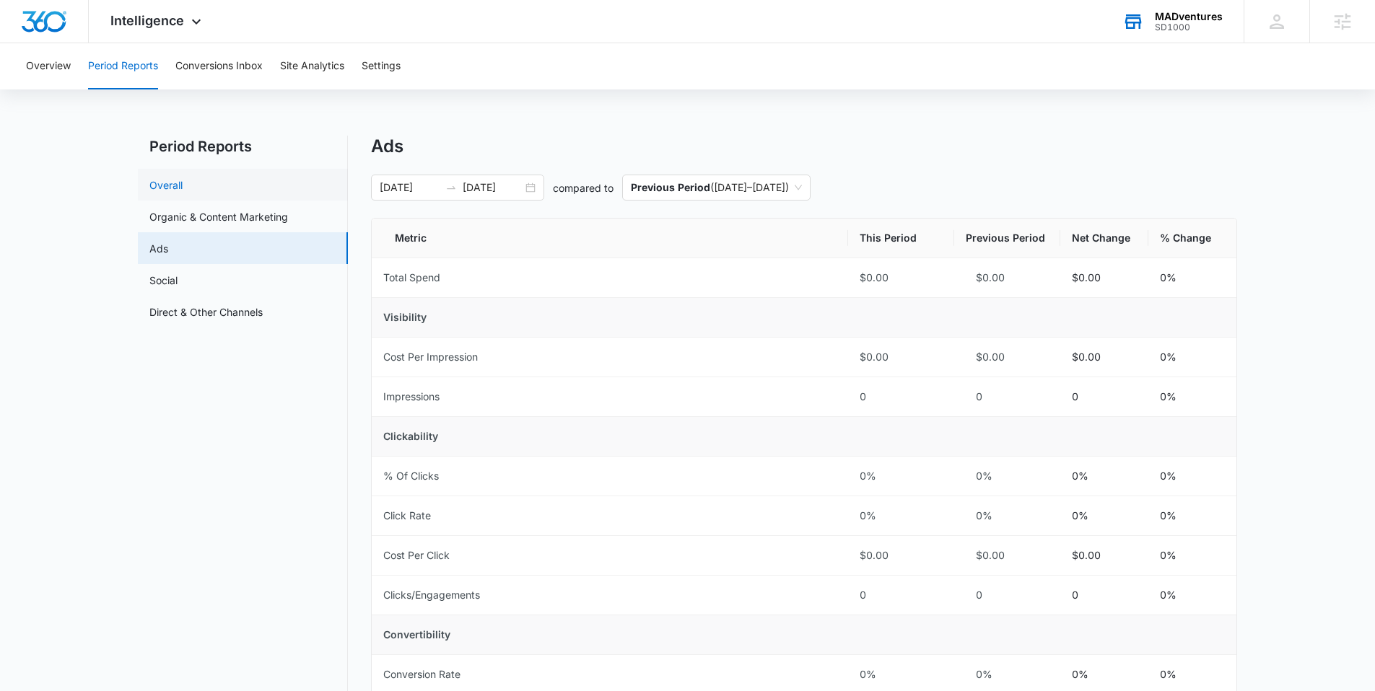
click at [183, 187] on link "Overall" at bounding box center [165, 185] width 33 height 15
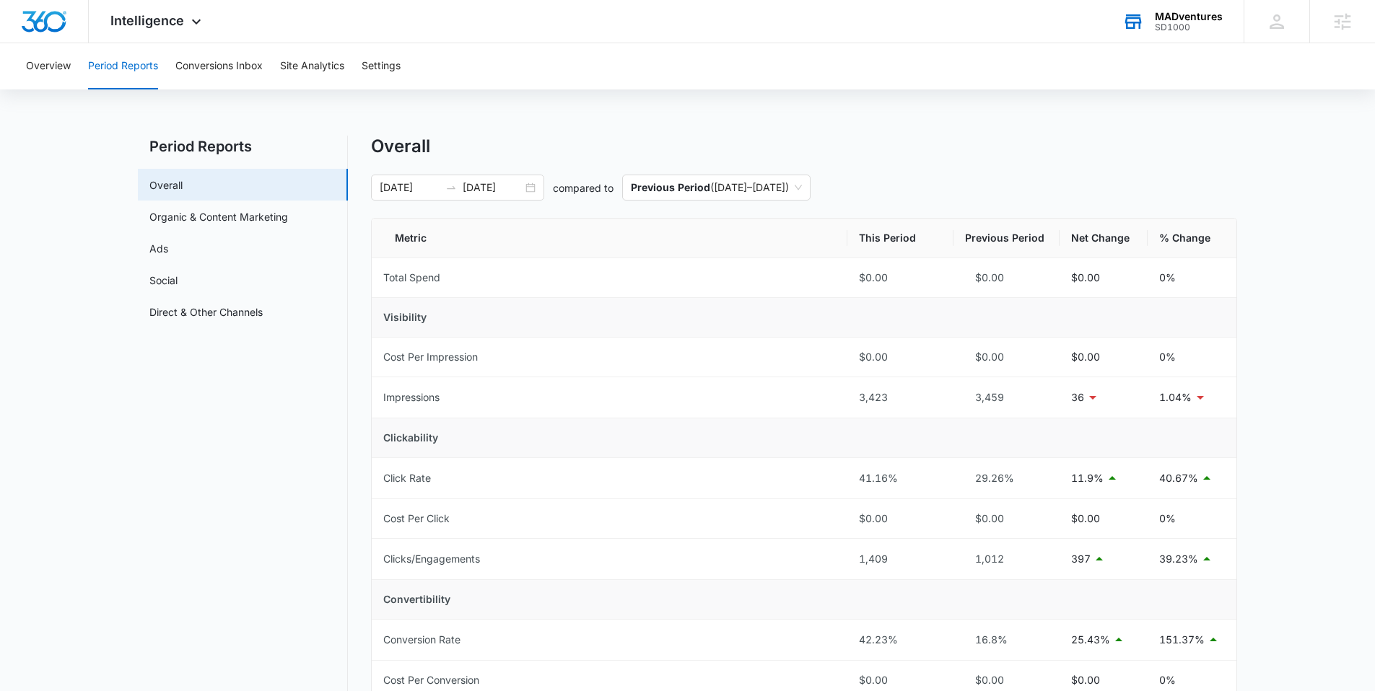
click at [650, 118] on div "Overview Period Reports Conversions Inbox Site Analytics Settings Period Report…" at bounding box center [687, 649] width 1375 height 1213
click at [68, 72] on button "Overview" at bounding box center [48, 66] width 45 height 46
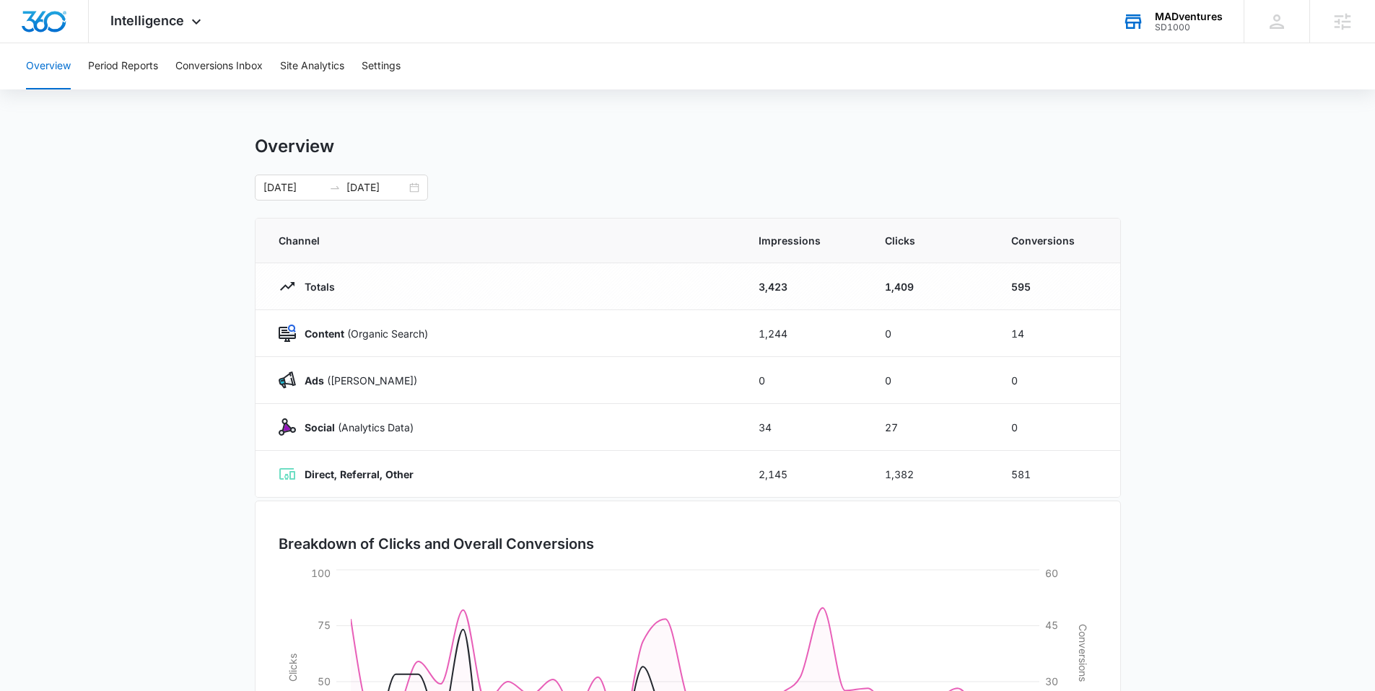
click at [782, 69] on div "Overview Period Reports Conversions Inbox Site Analytics Settings" at bounding box center [687, 66] width 1340 height 46
